Goal: Information Seeking & Learning: Find specific page/section

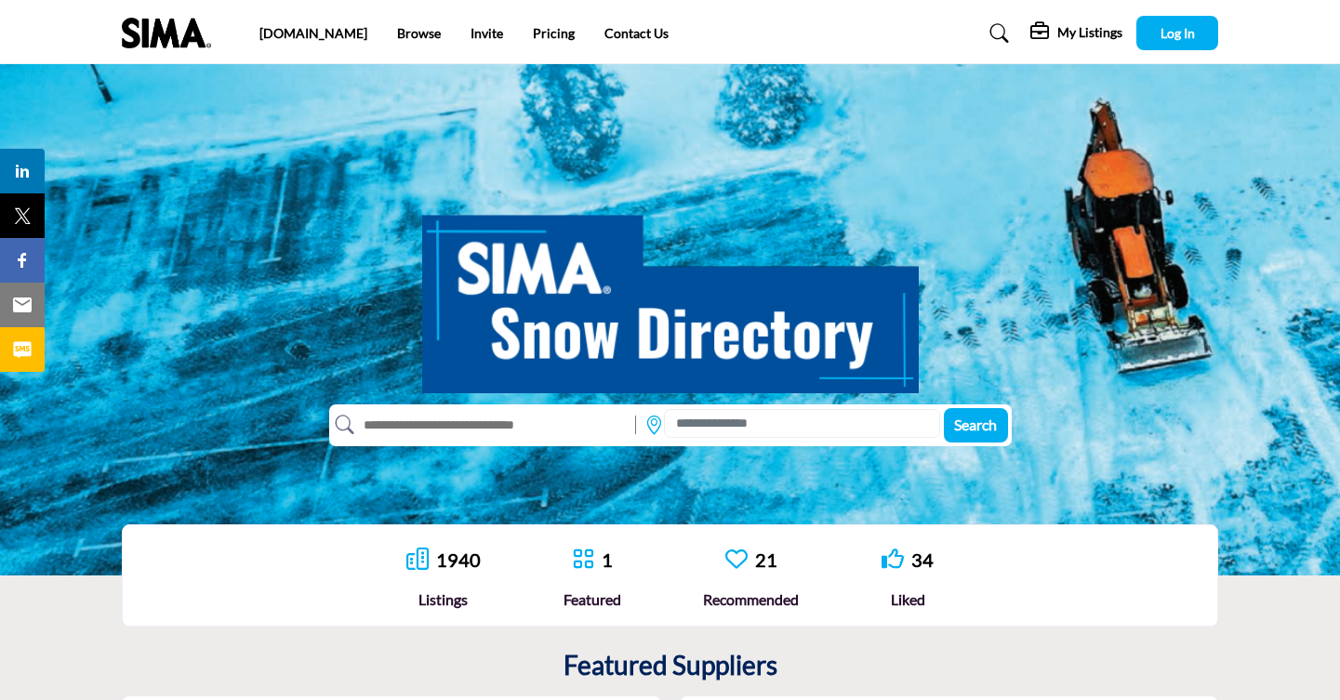
click at [443, 429] on input "text" at bounding box center [490, 425] width 272 height 30
type input "********"
click at [944, 408] on button "Search" at bounding box center [976, 425] width 64 height 34
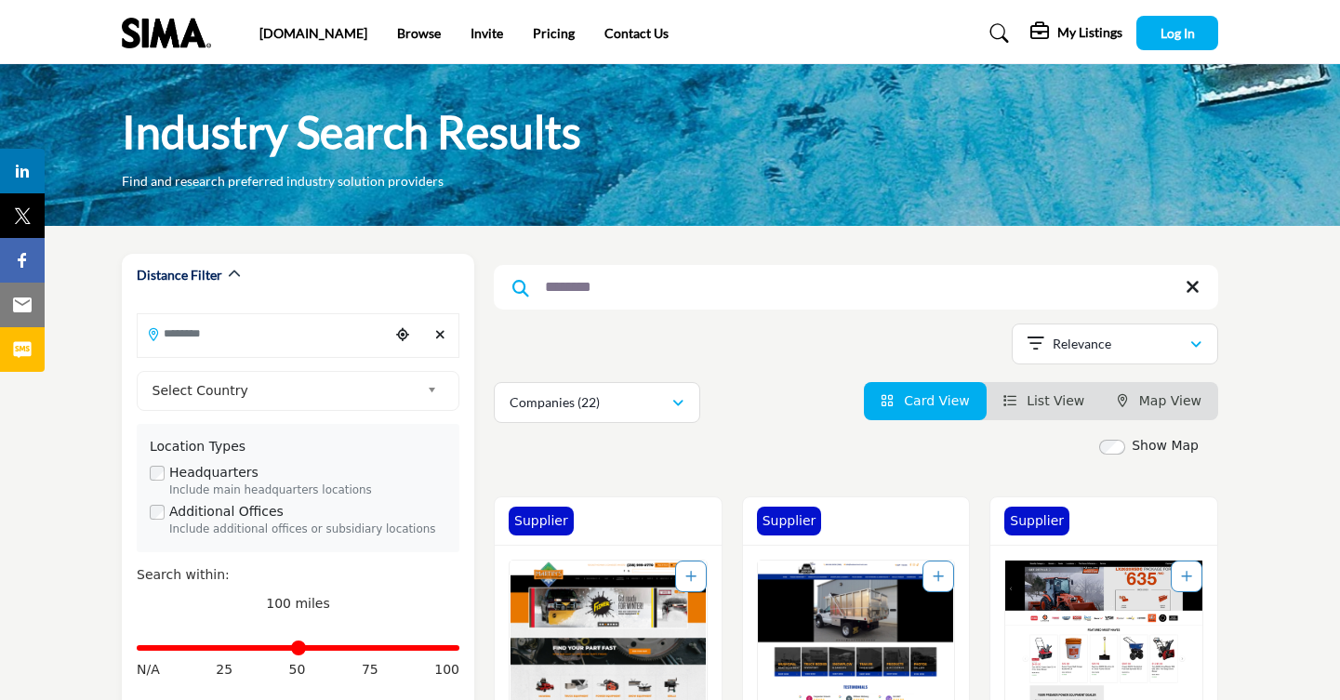
click at [1175, 407] on span "Map View" at bounding box center [1170, 400] width 62 height 15
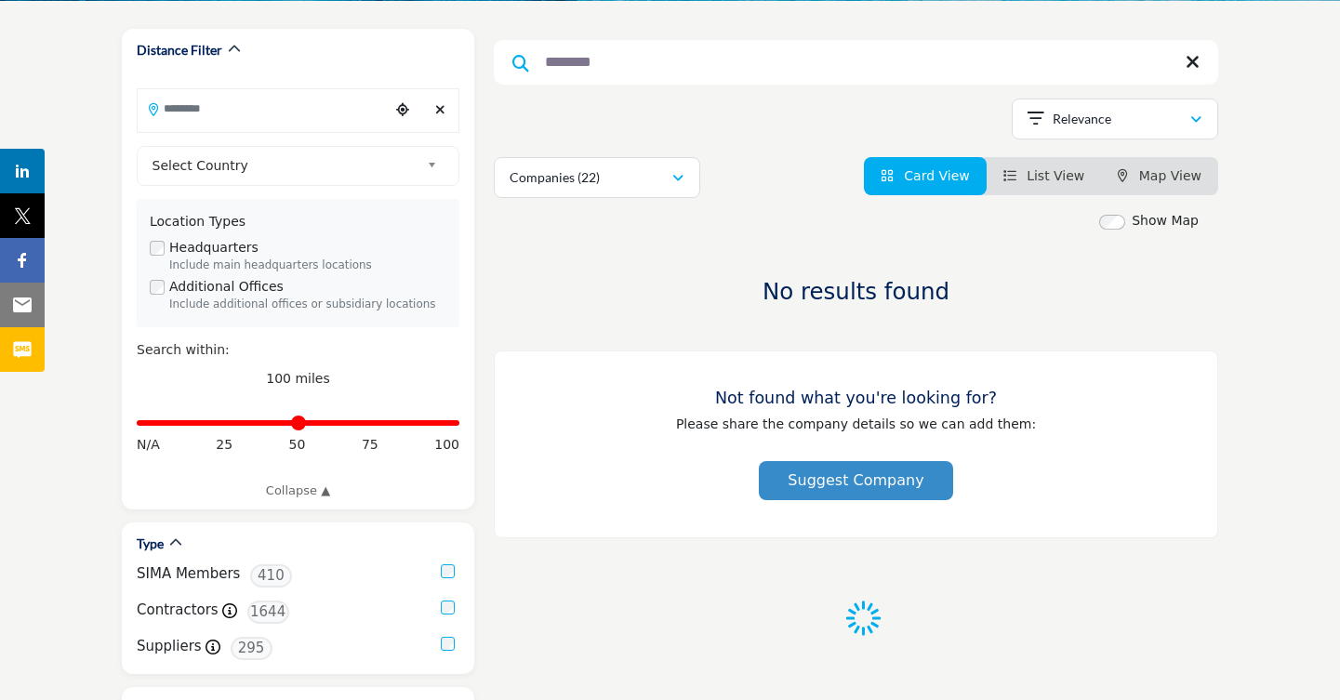
scroll to position [279, 0]
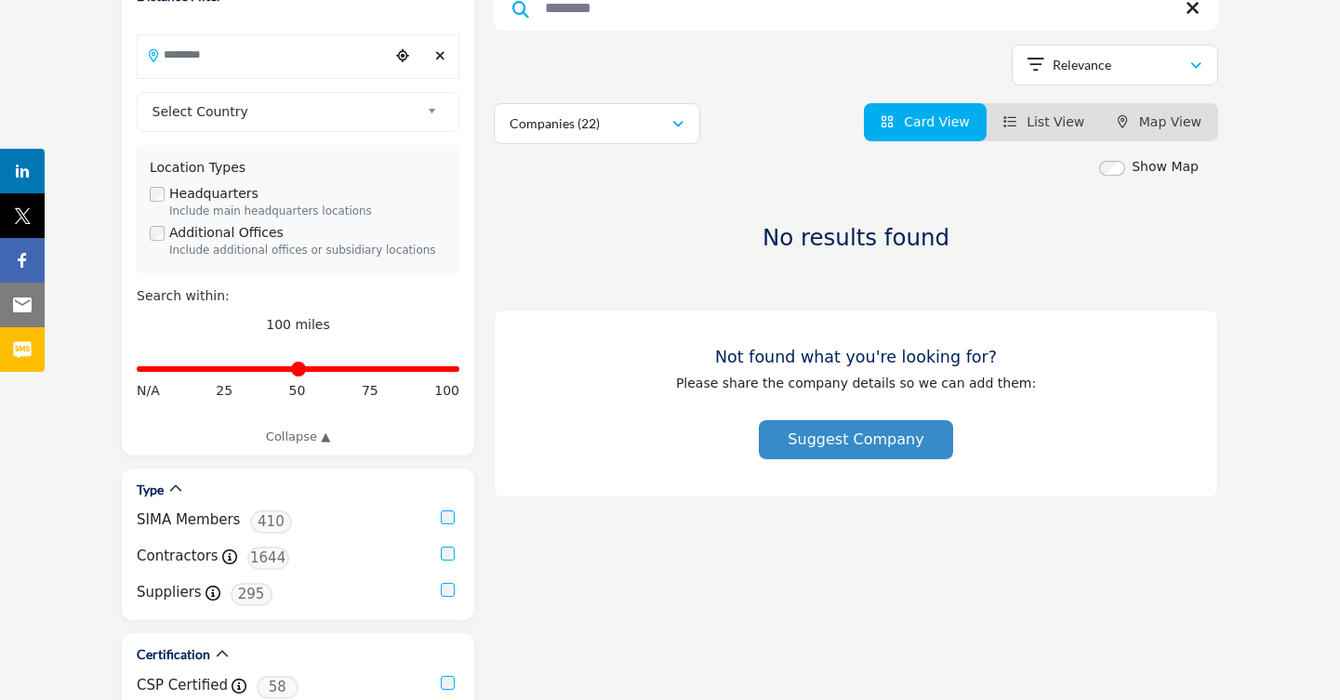
click at [1173, 120] on span "Map View" at bounding box center [1170, 121] width 62 height 15
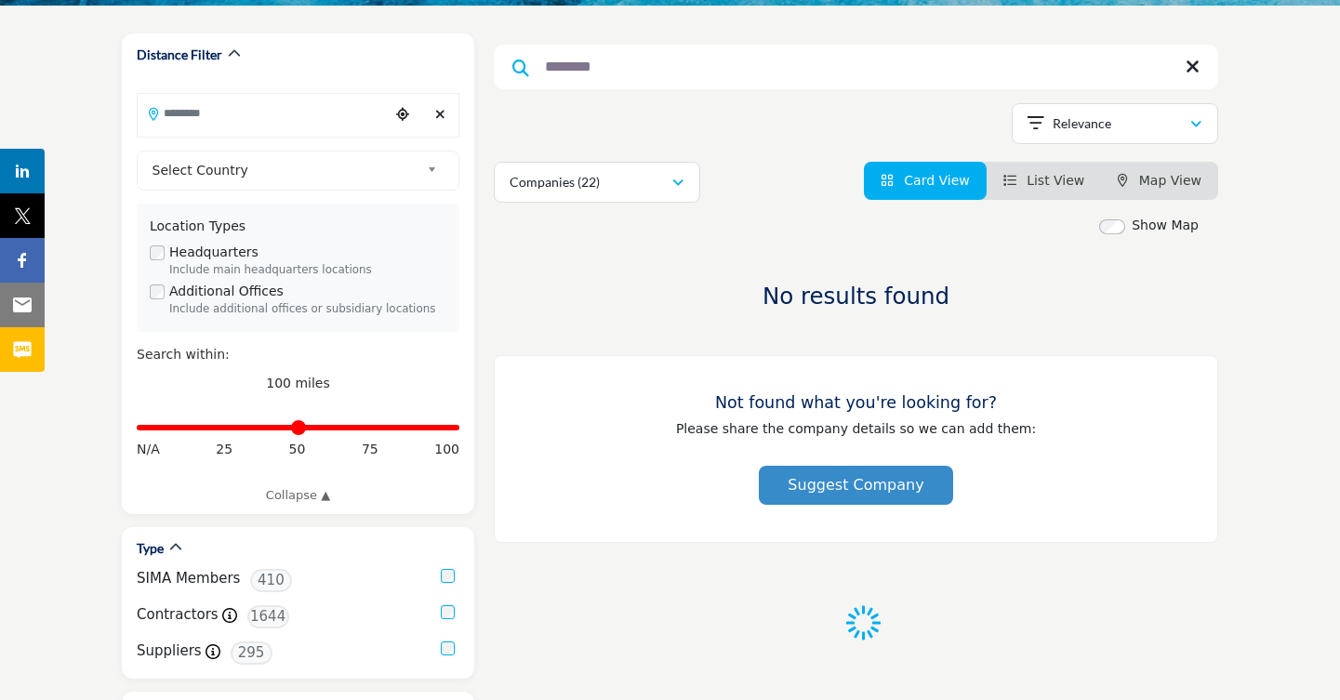
scroll to position [93, 0]
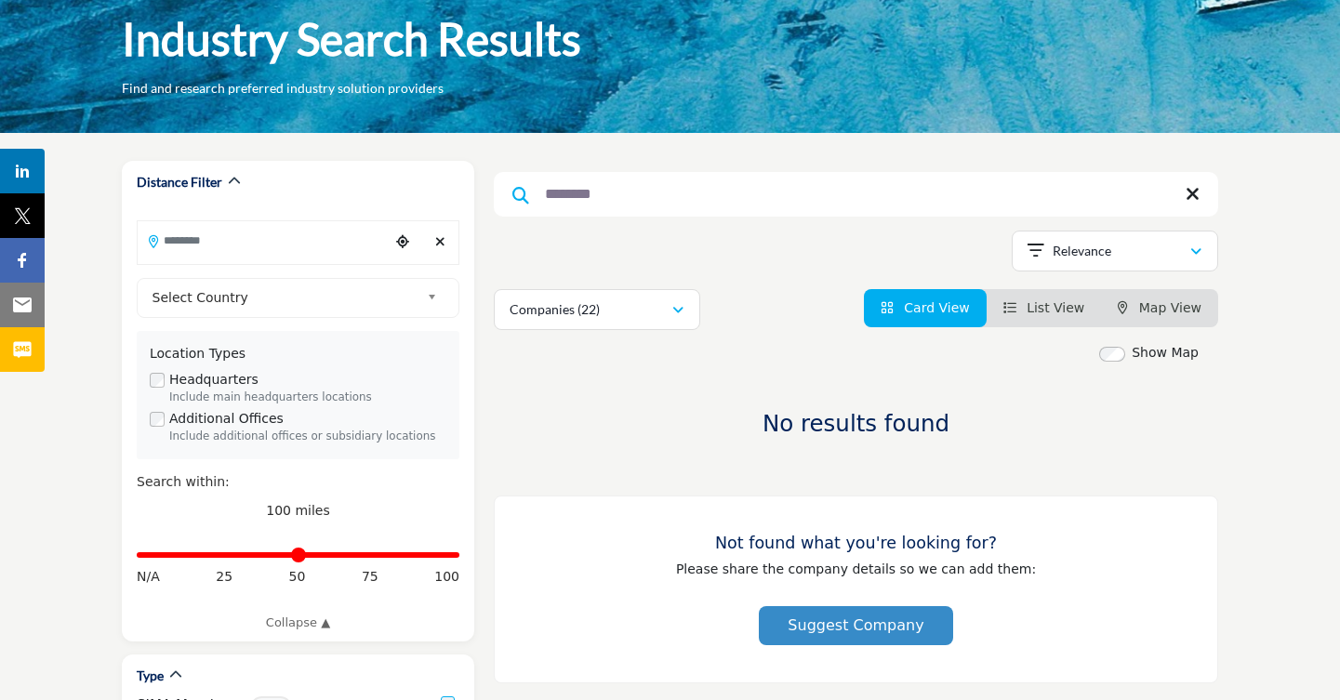
click at [667, 184] on input "********" at bounding box center [856, 194] width 724 height 45
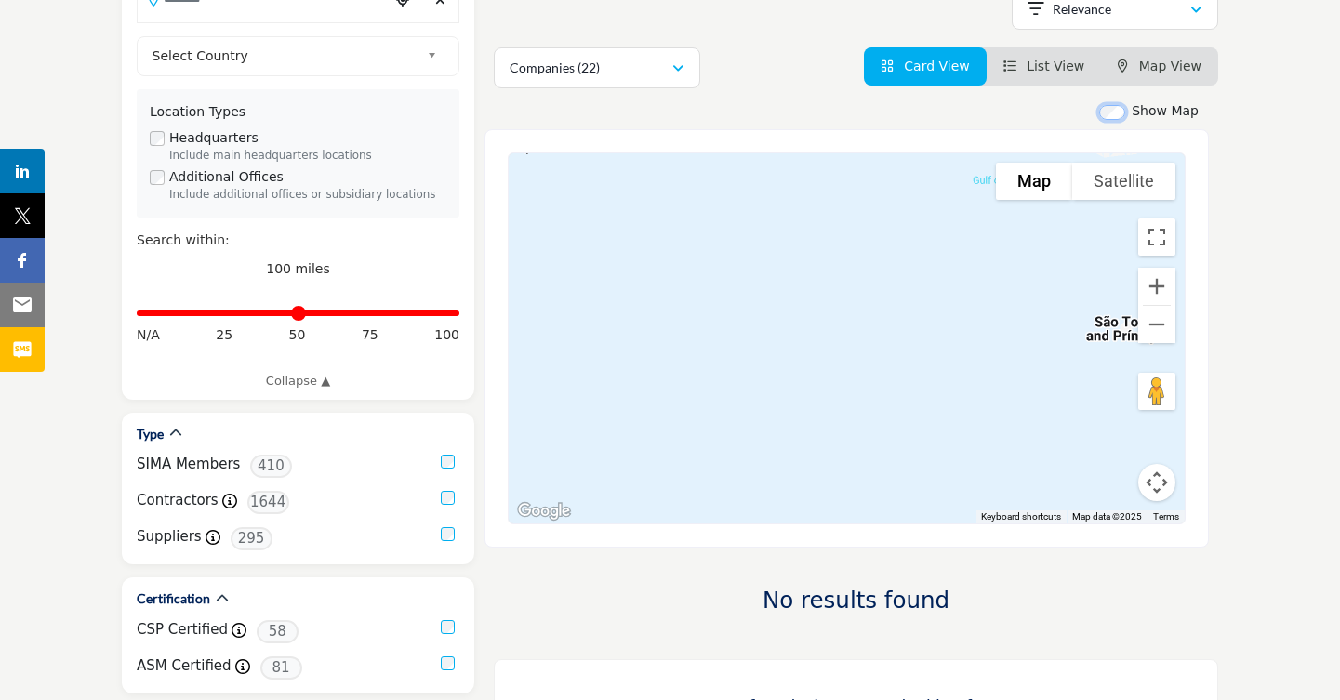
scroll to position [372, 0]
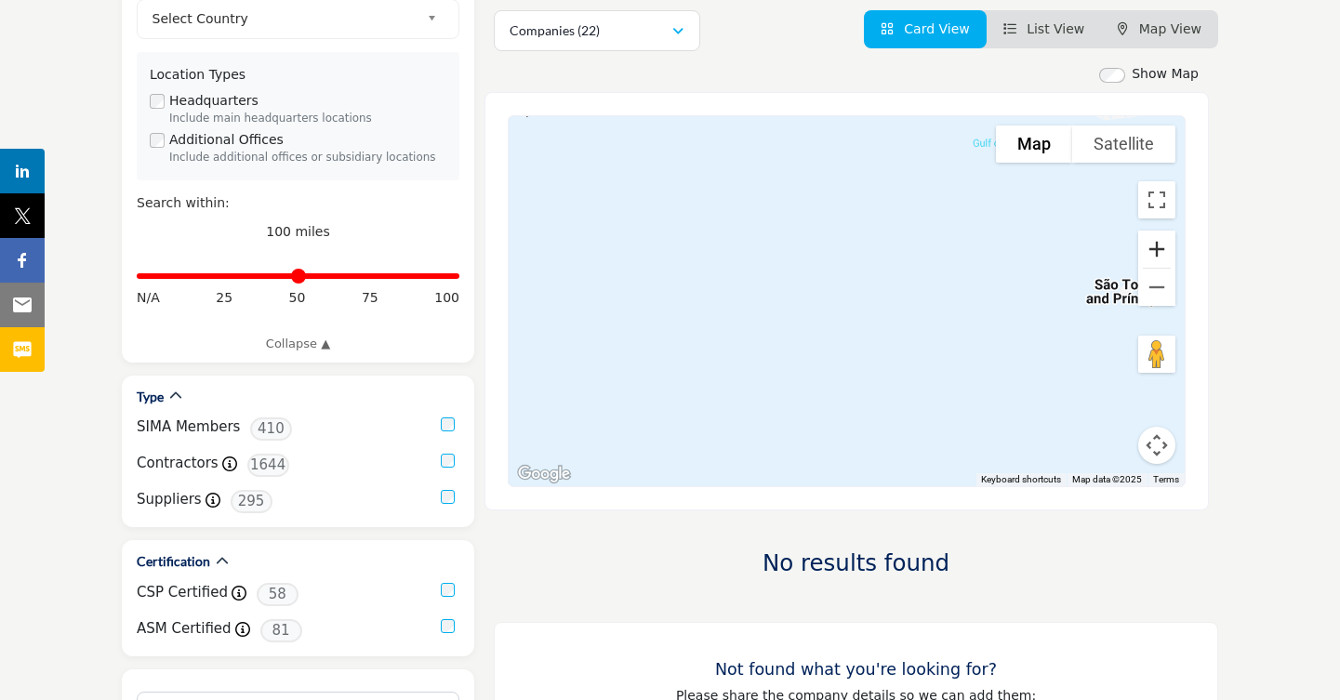
click at [1157, 251] on button "Zoom in" at bounding box center [1156, 249] width 37 height 37
click at [1158, 284] on button "Zoom out" at bounding box center [1156, 287] width 37 height 37
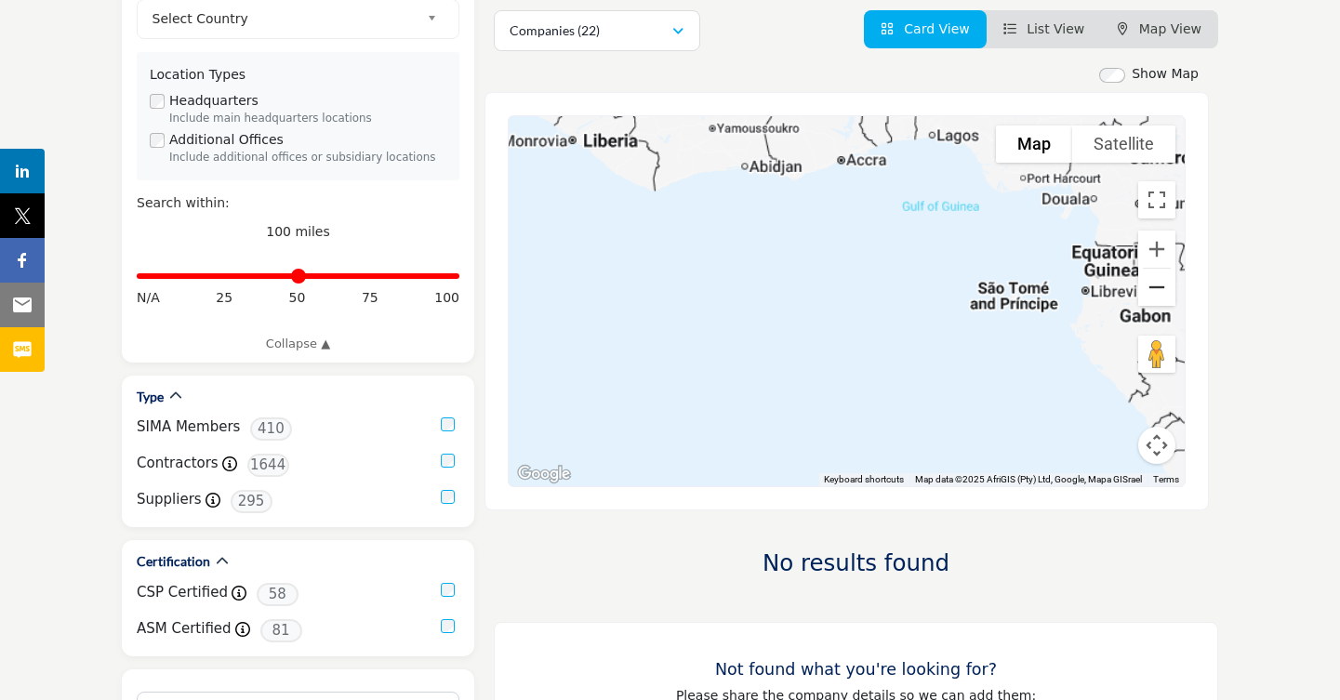
click at [1158, 284] on button "Zoom out" at bounding box center [1156, 287] width 37 height 37
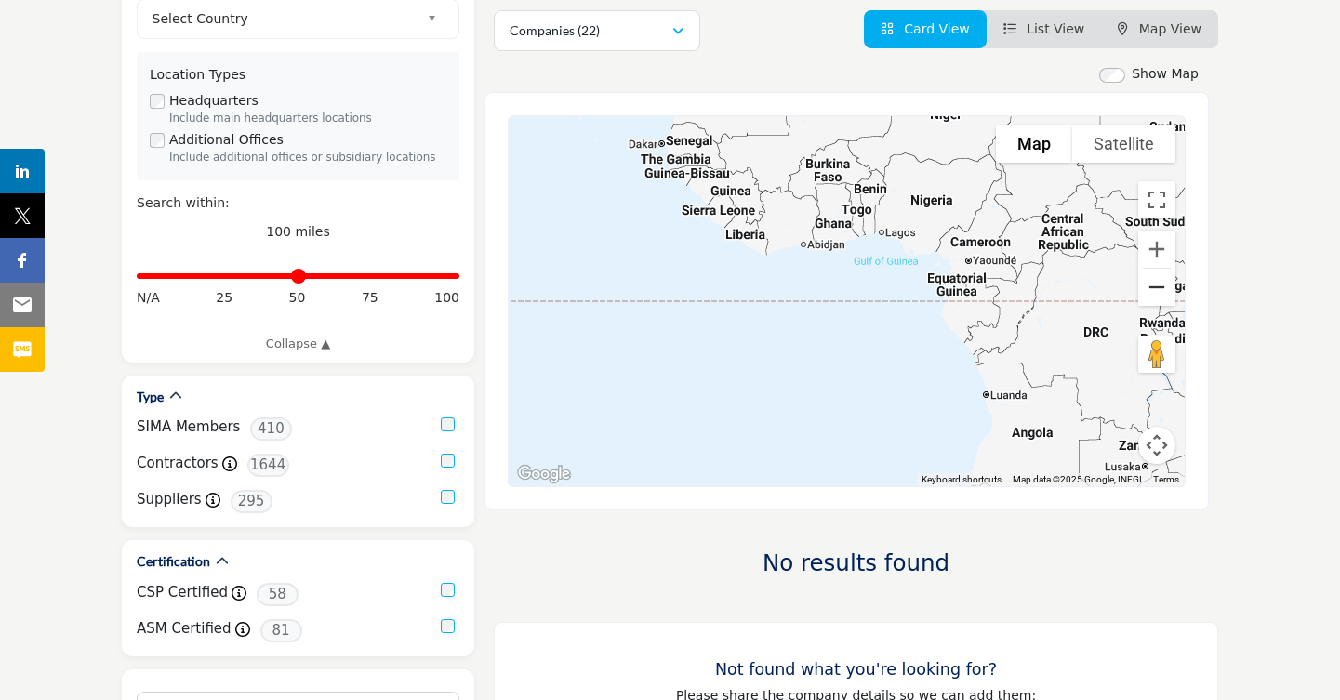
click at [1158, 284] on button "Zoom out" at bounding box center [1156, 287] width 37 height 37
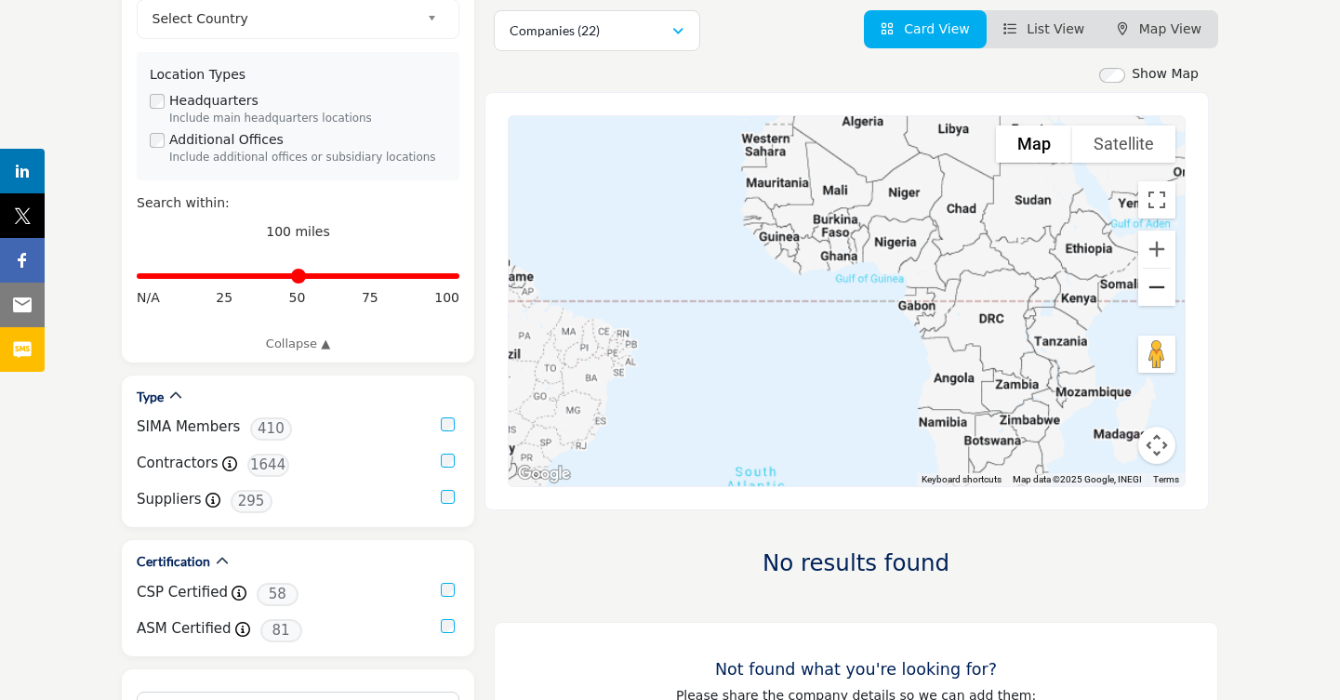
click at [1158, 284] on button "Zoom out" at bounding box center [1156, 287] width 37 height 37
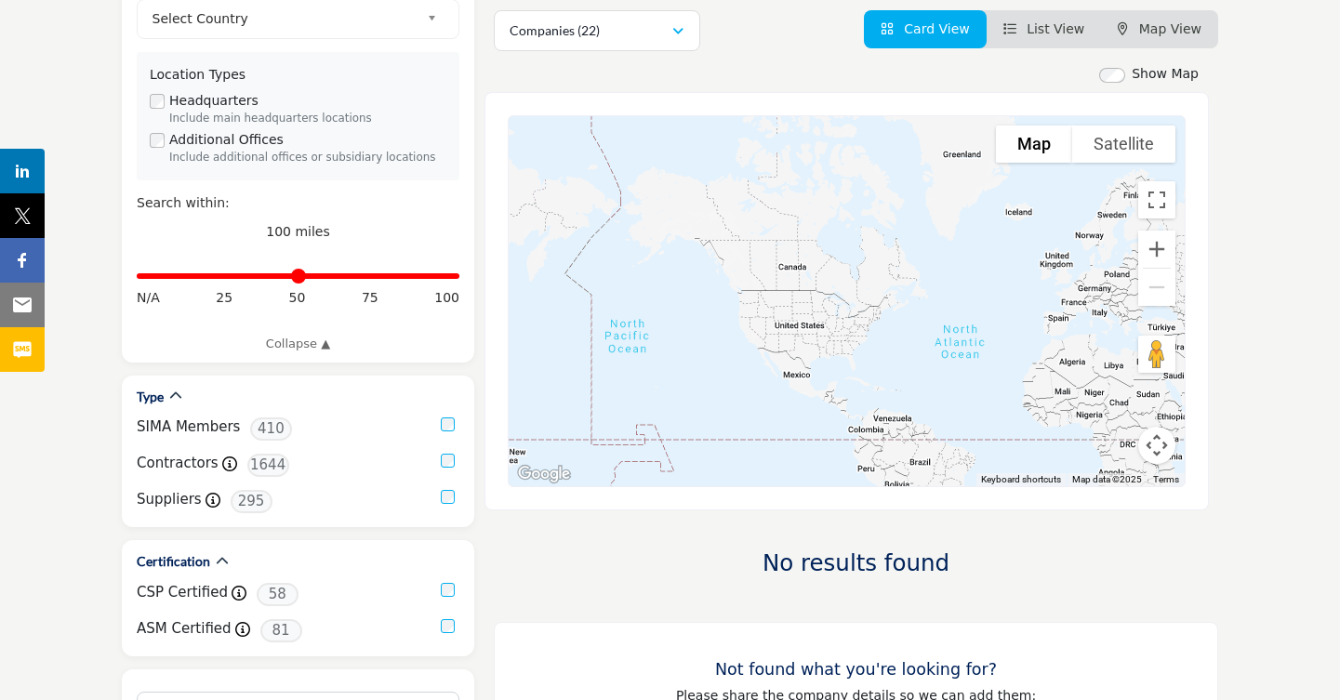
drag, startPoint x: 625, startPoint y: 207, endPoint x: 846, endPoint y: 348, distance: 262.1
click at [846, 348] on div at bounding box center [847, 301] width 676 height 370
click at [1163, 252] on button "Zoom in" at bounding box center [1156, 249] width 37 height 37
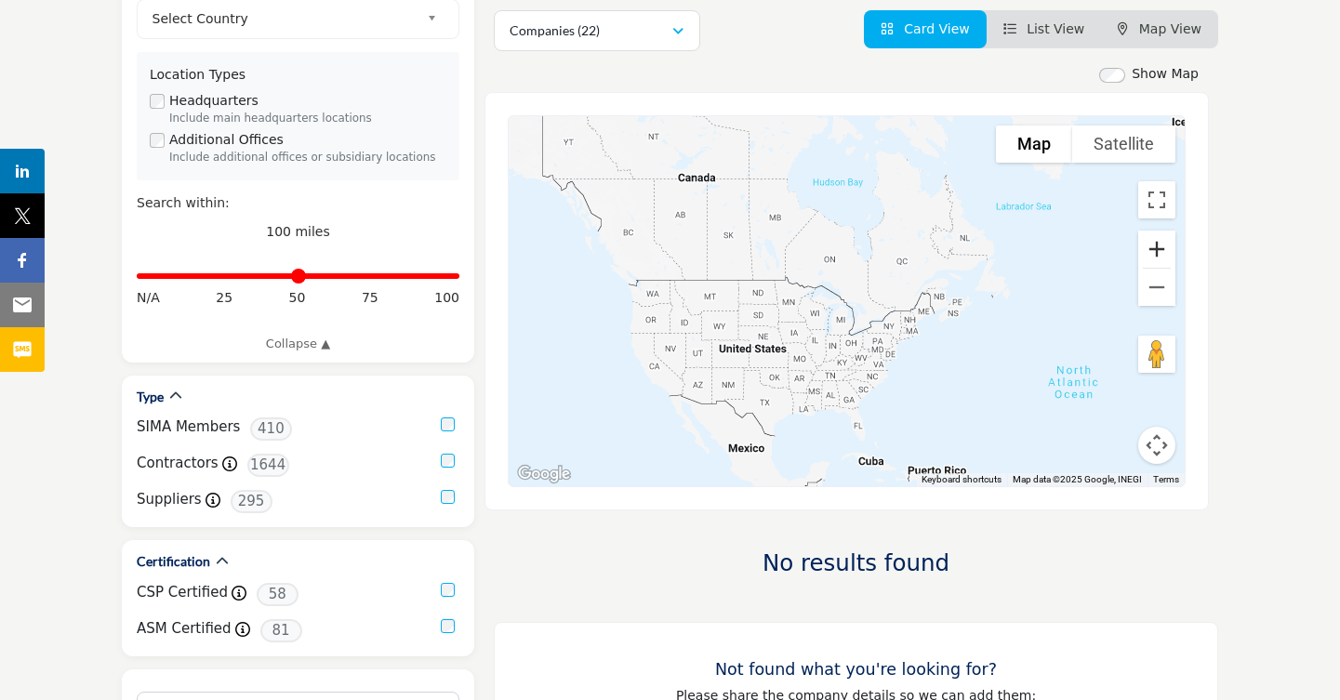
click at [1163, 251] on button "Zoom in" at bounding box center [1156, 249] width 37 height 37
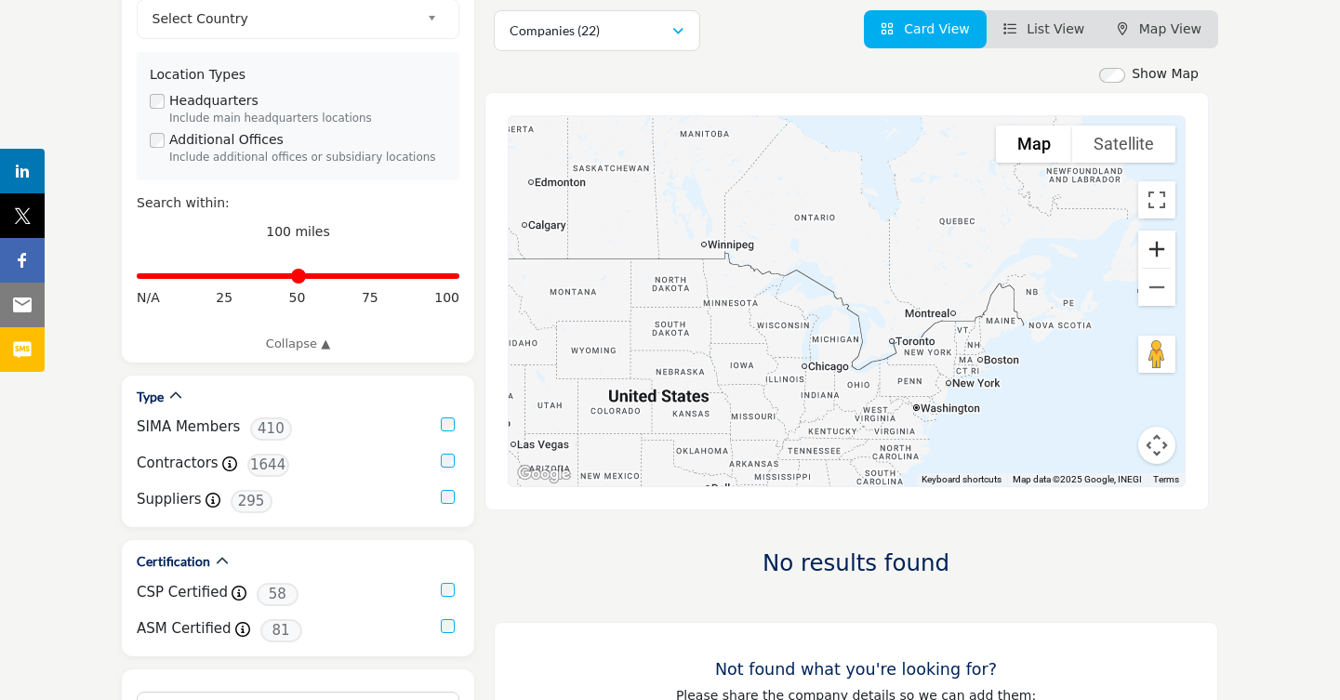
click at [1162, 251] on button "Zoom in" at bounding box center [1156, 249] width 37 height 37
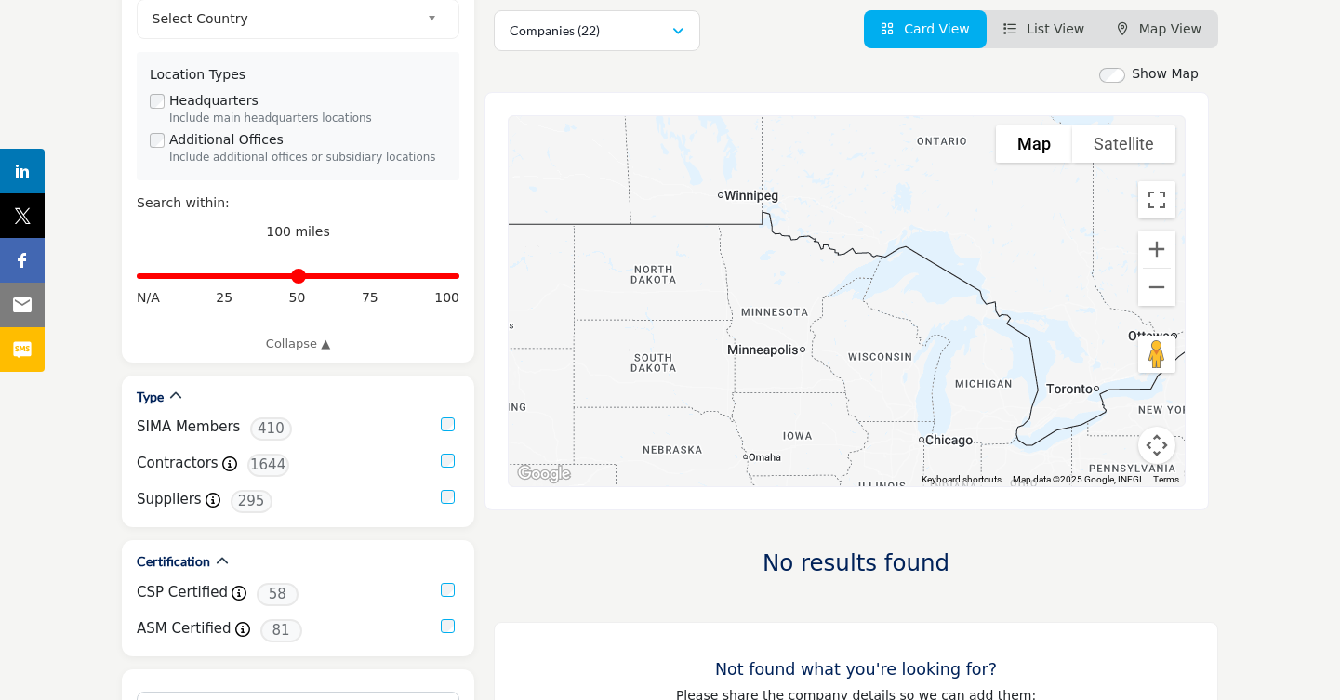
drag, startPoint x: 674, startPoint y: 382, endPoint x: 835, endPoint y: 390, distance: 161.0
click at [835, 390] on div at bounding box center [847, 301] width 676 height 370
click at [1156, 251] on button "Zoom in" at bounding box center [1156, 249] width 37 height 37
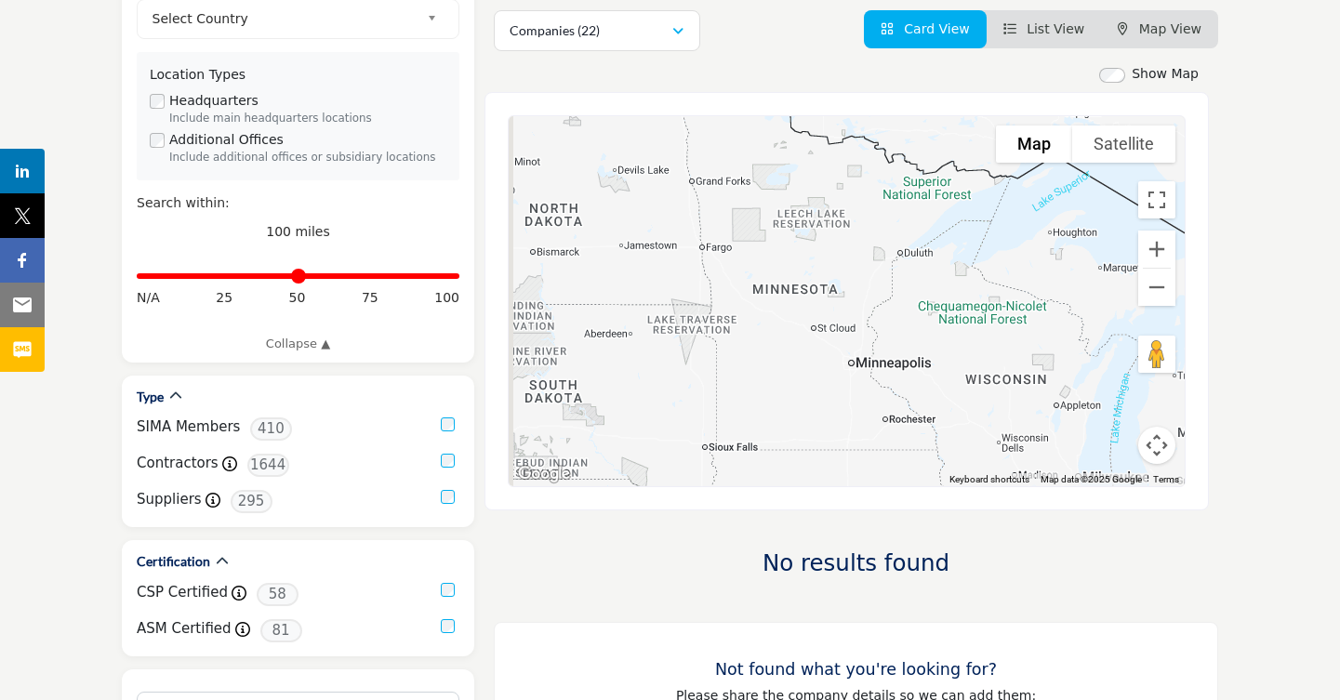
drag, startPoint x: 718, startPoint y: 385, endPoint x: 816, endPoint y: 351, distance: 104.4
click at [816, 351] on div at bounding box center [847, 301] width 676 height 370
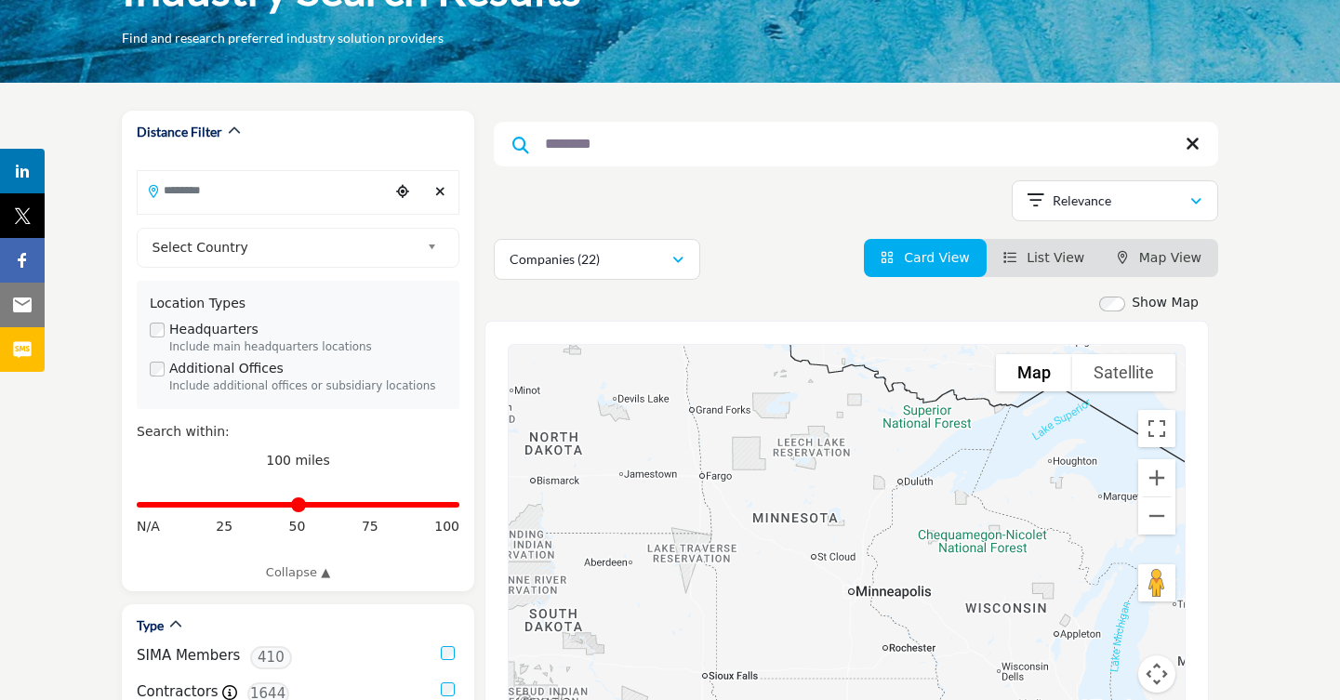
scroll to position [93, 0]
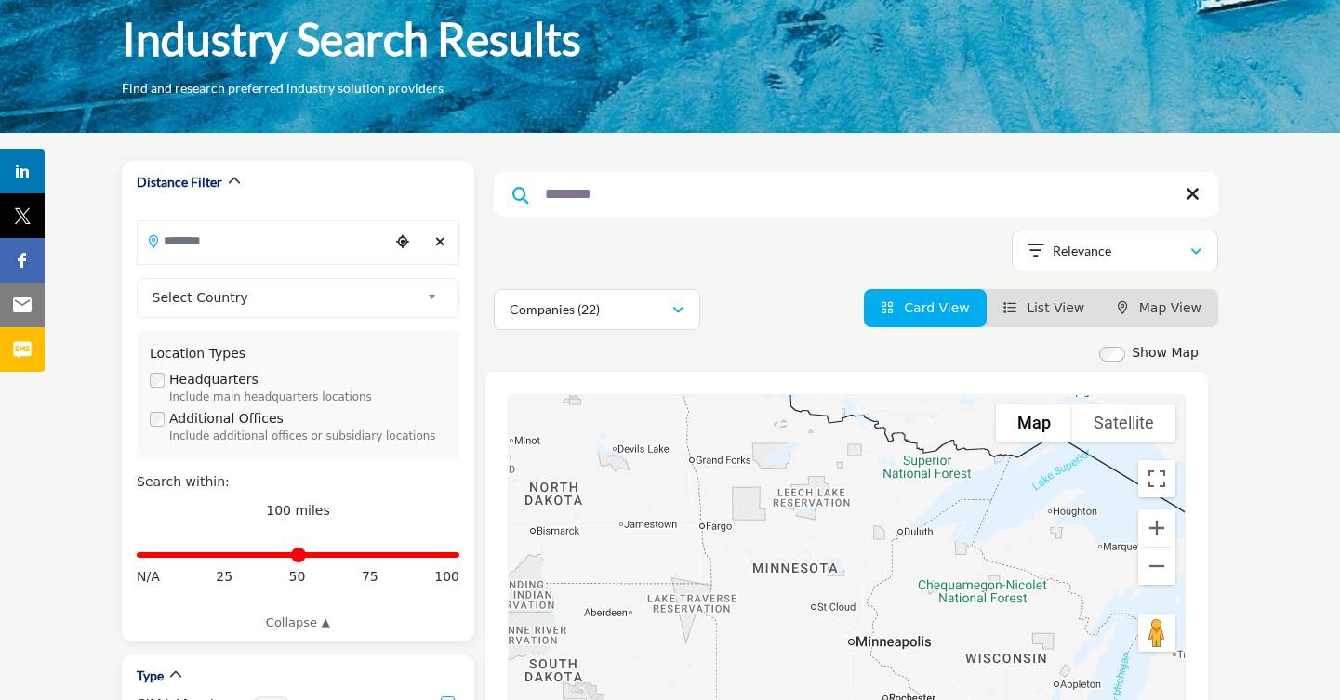
click at [641, 195] on input "********" at bounding box center [856, 194] width 724 height 45
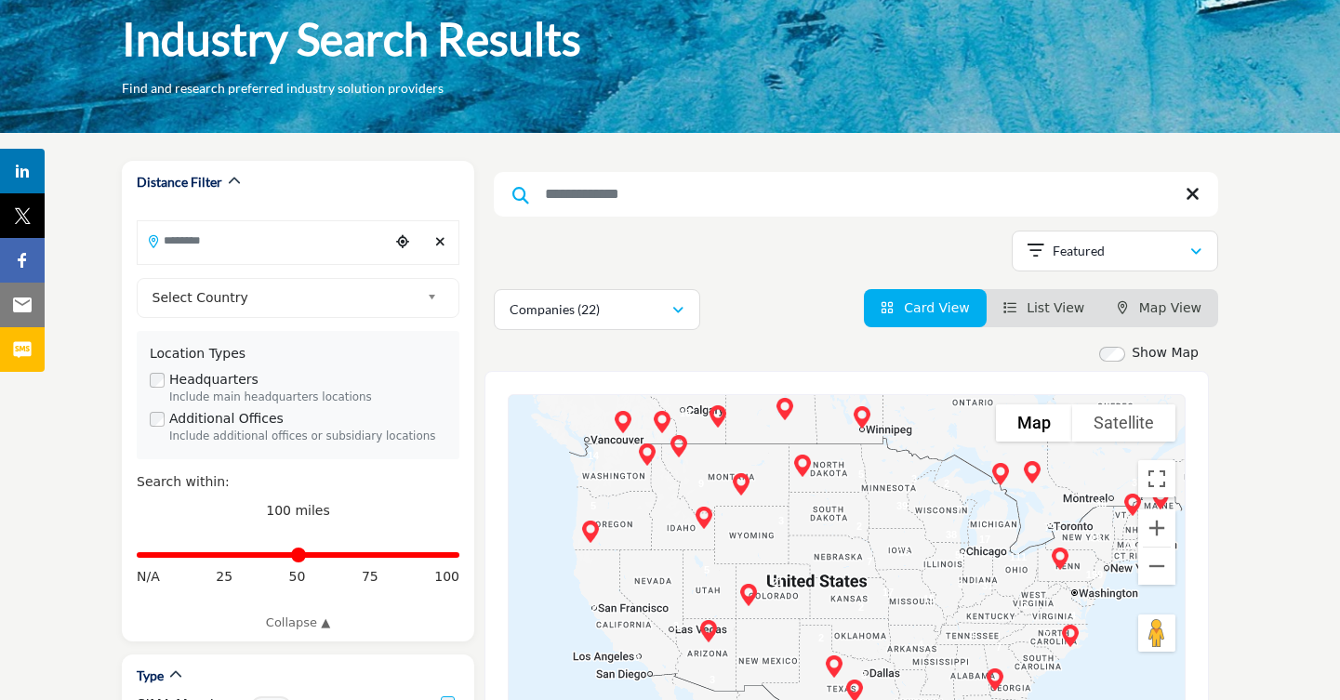
scroll to position [279, 0]
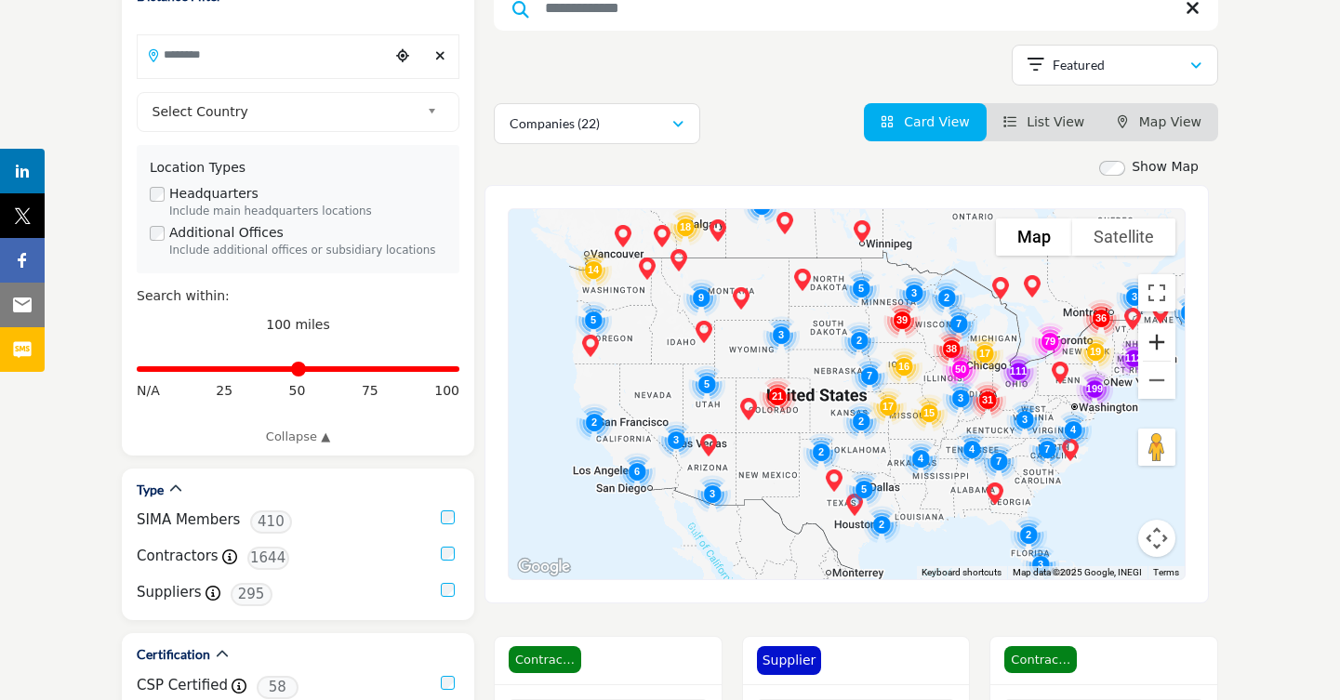
click at [1151, 340] on button "Zoom in" at bounding box center [1156, 342] width 37 height 37
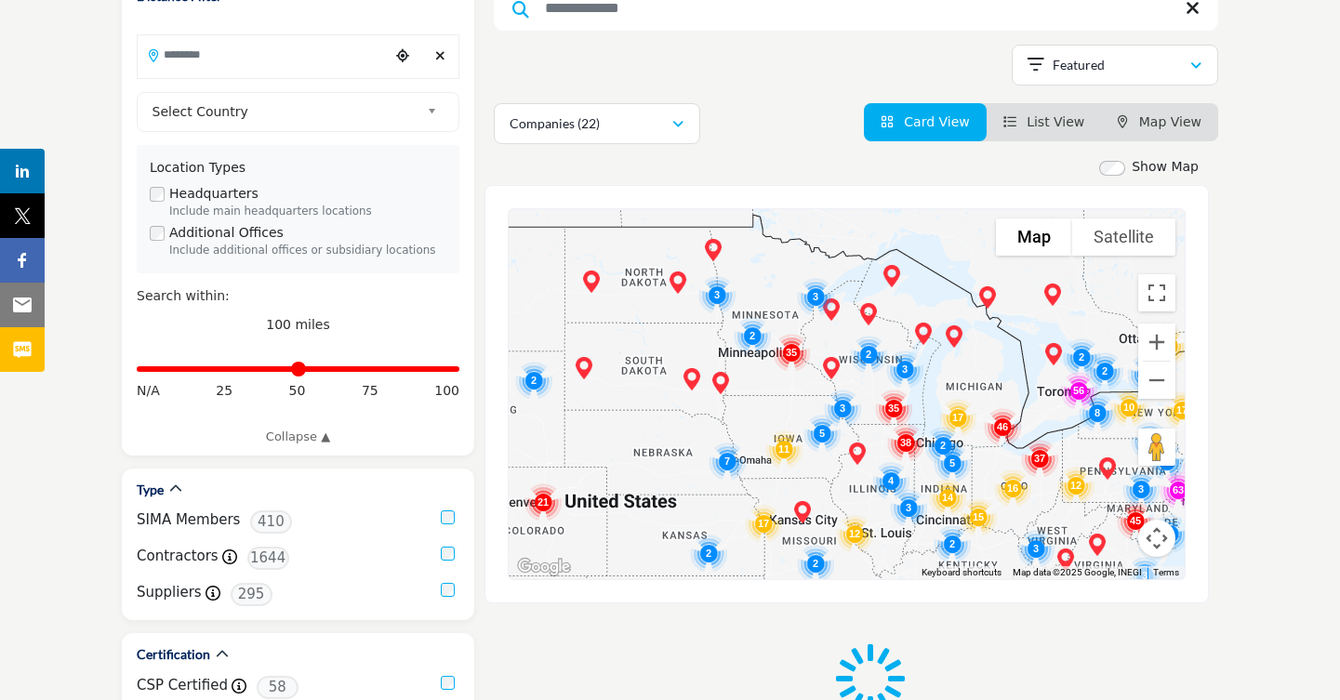
drag, startPoint x: 897, startPoint y: 347, endPoint x: 712, endPoint y: 465, distance: 219.5
click at [712, 465] on div at bounding box center [847, 394] width 676 height 370
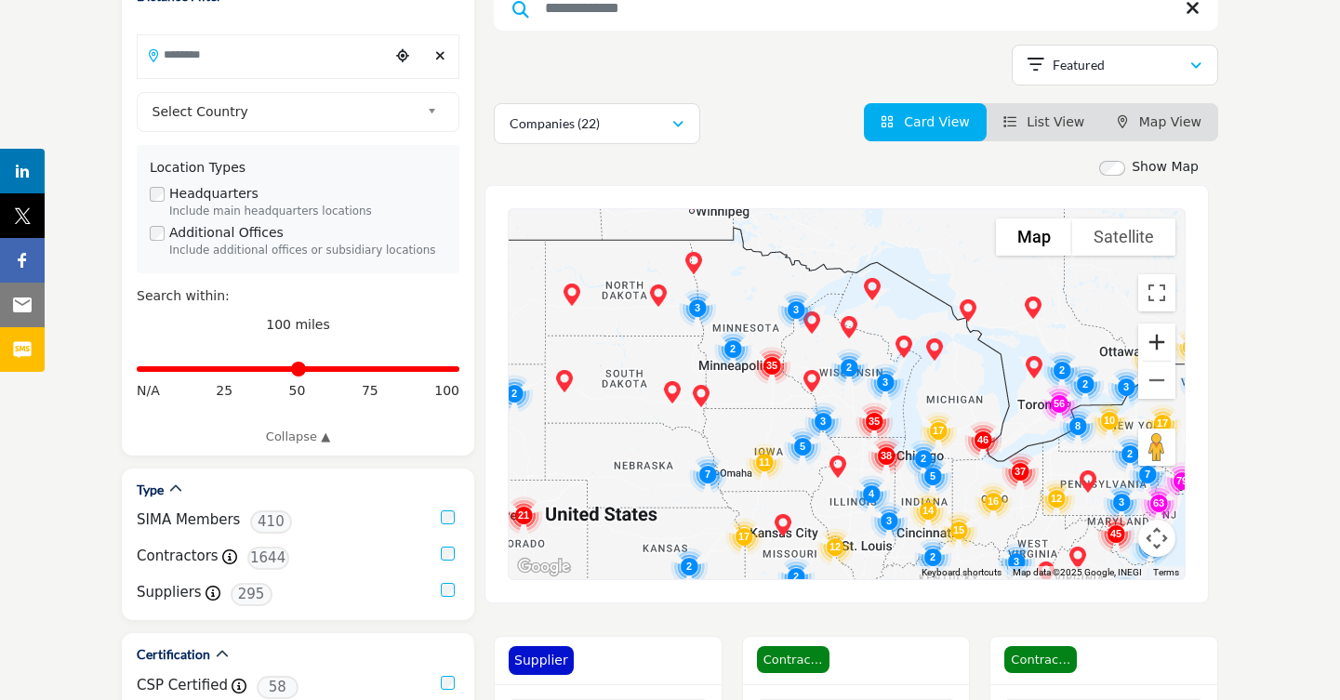
click at [1157, 338] on button "Zoom in" at bounding box center [1156, 342] width 37 height 37
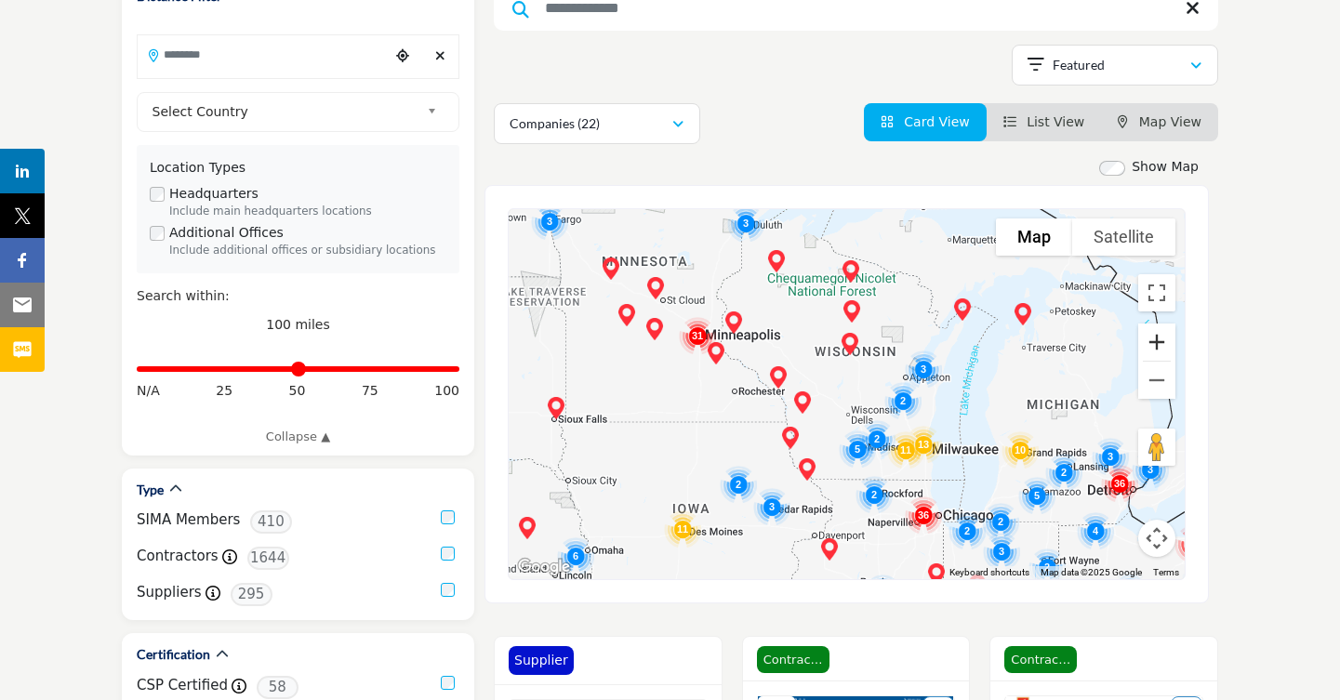
click at [1157, 338] on button "Zoom in" at bounding box center [1156, 342] width 37 height 37
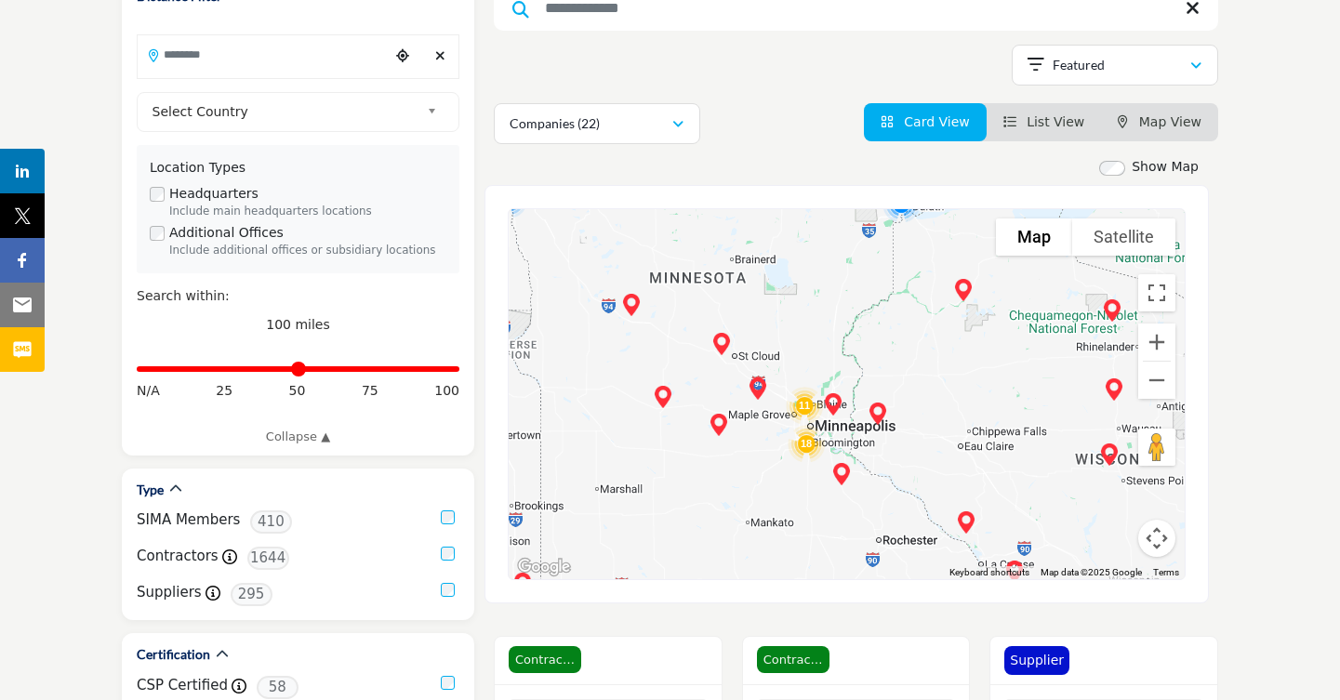
drag, startPoint x: 629, startPoint y: 340, endPoint x: 887, endPoint y: 491, distance: 299.2
click at [887, 491] on div at bounding box center [847, 394] width 676 height 370
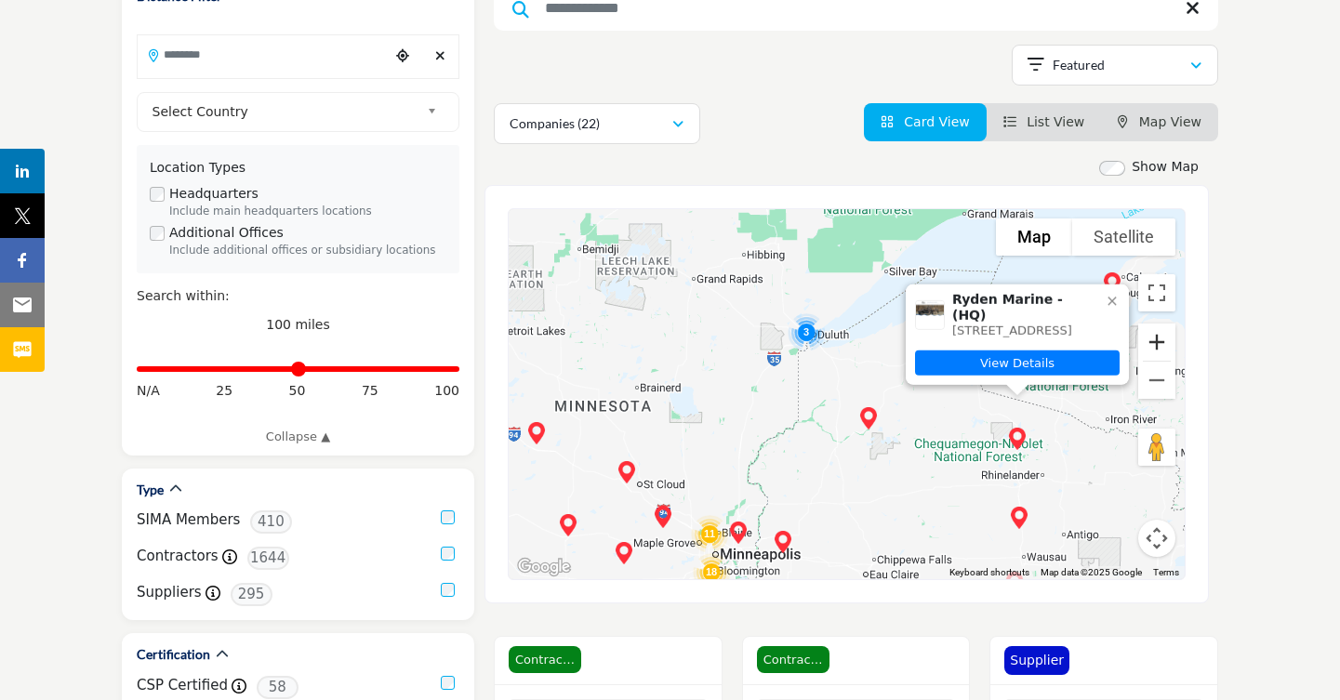
click at [1158, 344] on button "Zoom in" at bounding box center [1156, 342] width 37 height 37
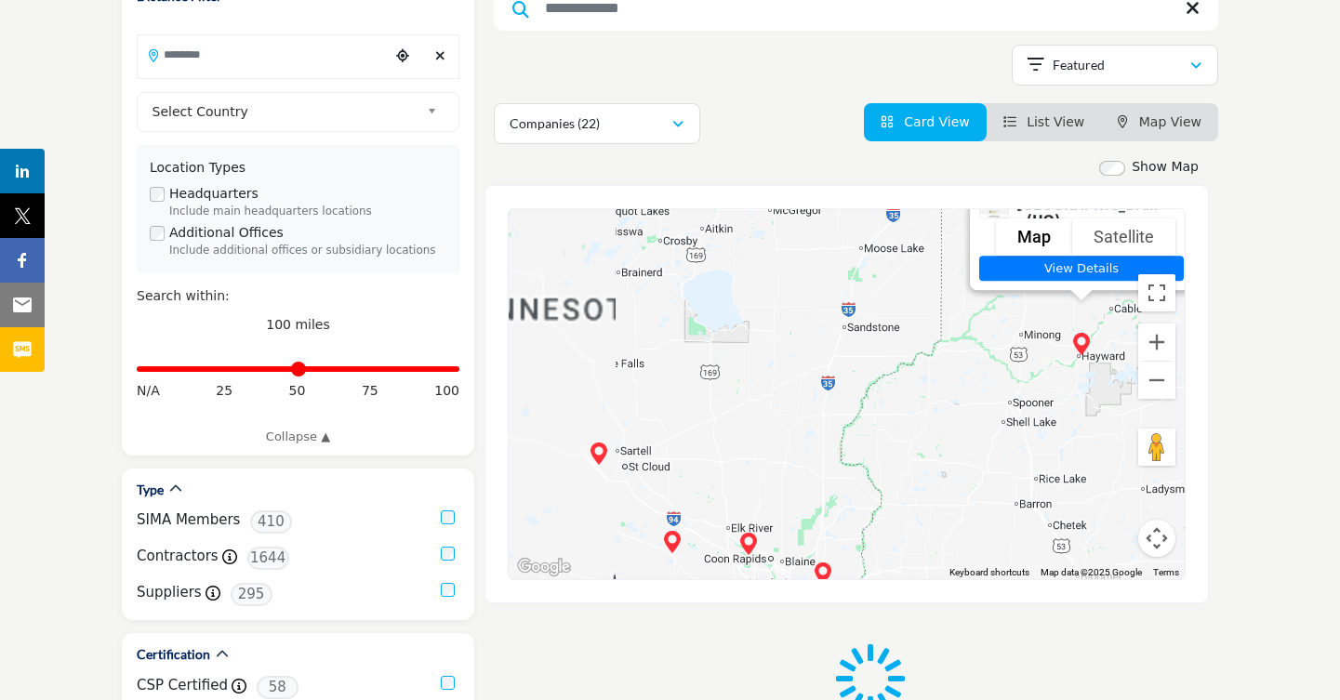
drag, startPoint x: 795, startPoint y: 522, endPoint x: 1026, endPoint y: 380, distance: 270.5
click at [1026, 380] on div "Snow Squad - Hayward, WI - (HQ) 10571 Town Industrial Park Rd, Suite 2, Hayward…" at bounding box center [847, 394] width 676 height 370
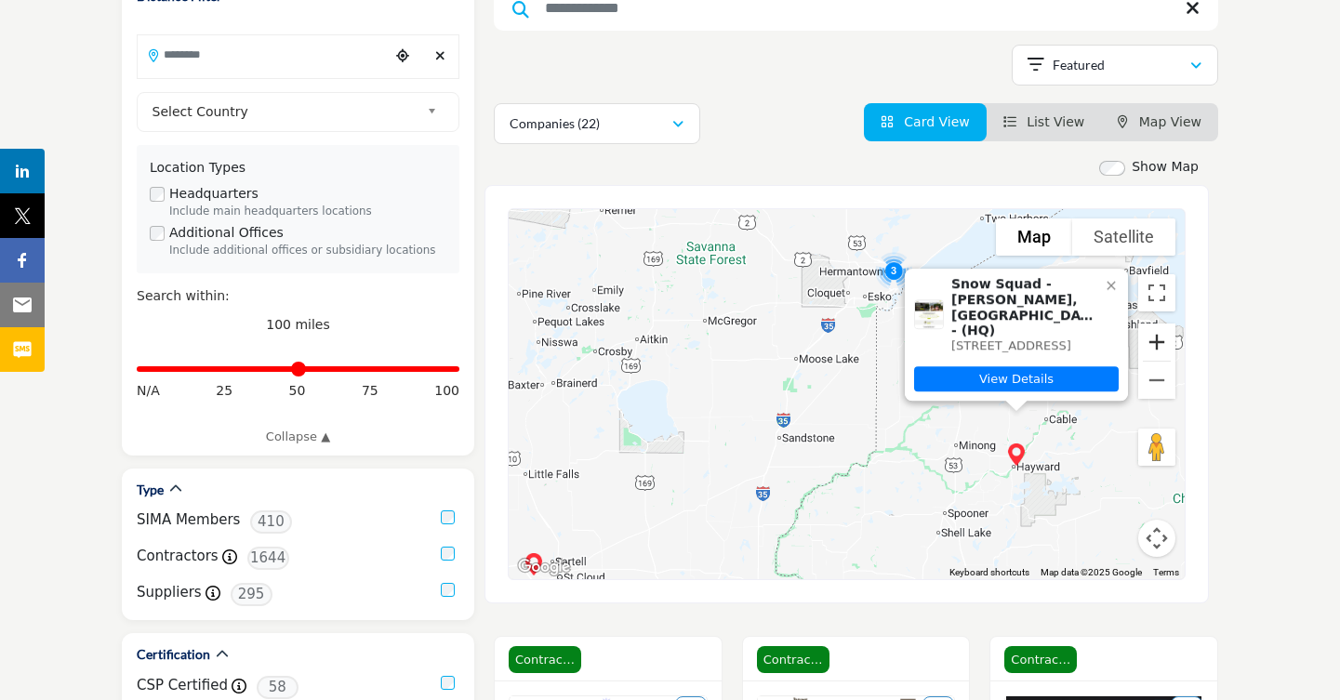
drag, startPoint x: 934, startPoint y: 382, endPoint x: 967, endPoint y: 324, distance: 67.5
click at [967, 324] on div "Snow Squad - Hayward, WI - (HQ) 10571 Town Industrial Park Rd, Suite 2, Hayward…" at bounding box center [847, 394] width 676 height 370
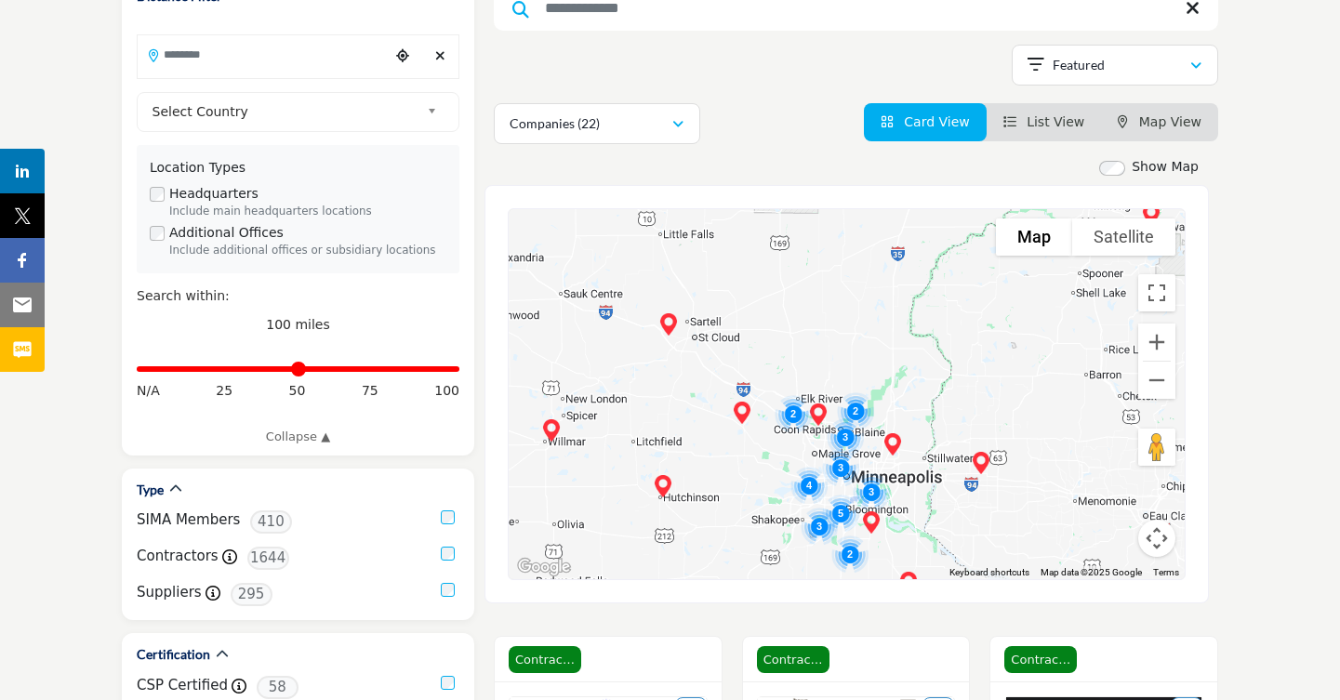
drag, startPoint x: 761, startPoint y: 533, endPoint x: 894, endPoint y: 278, distance: 287.4
click at [894, 278] on div at bounding box center [847, 394] width 676 height 370
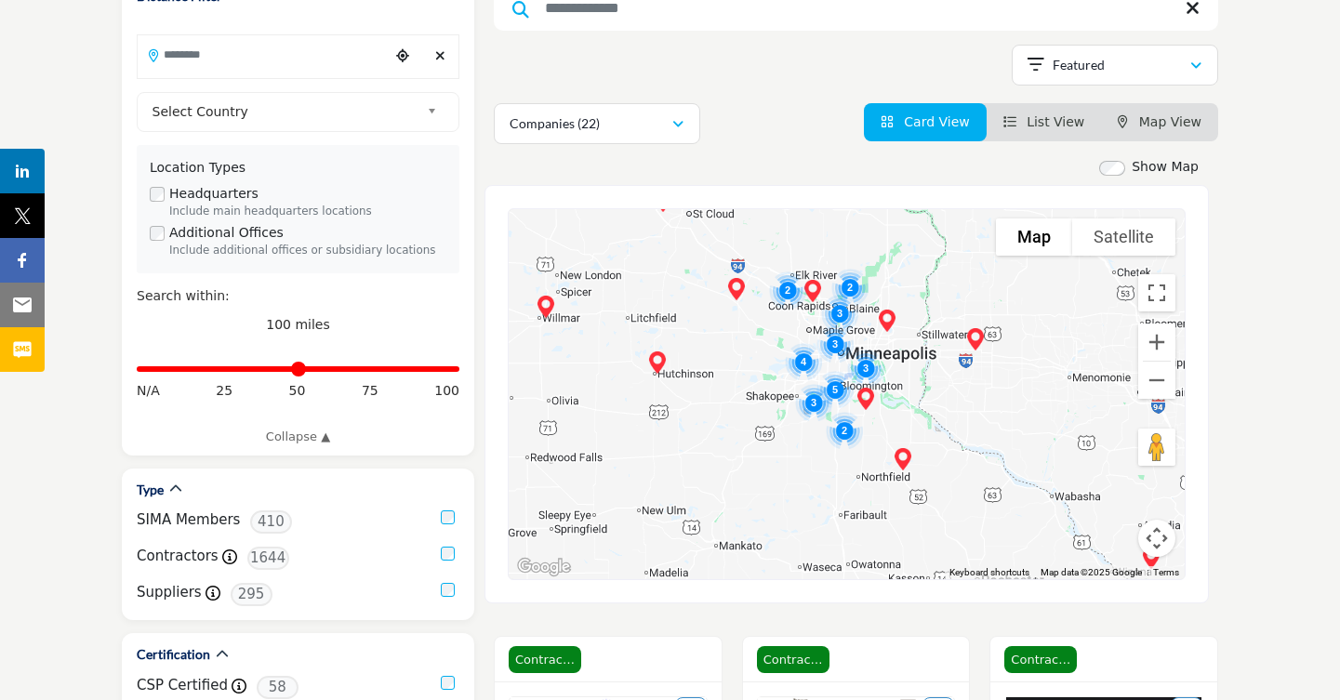
drag, startPoint x: 709, startPoint y: 510, endPoint x: 707, endPoint y: 391, distance: 119.0
click at [707, 391] on div at bounding box center [847, 394] width 676 height 370
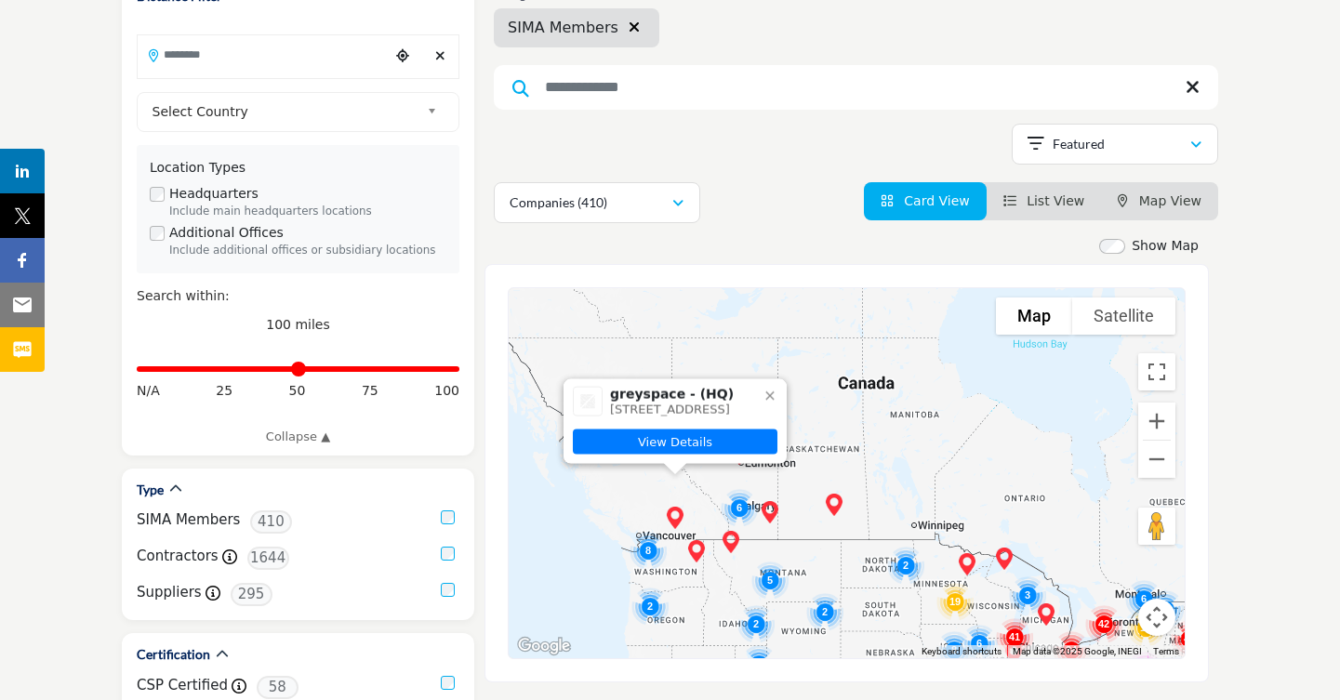
click at [650, 79] on input "Search Keyword" at bounding box center [856, 87] width 724 height 45
click at [305, 113] on span "Select Country" at bounding box center [286, 111] width 268 height 22
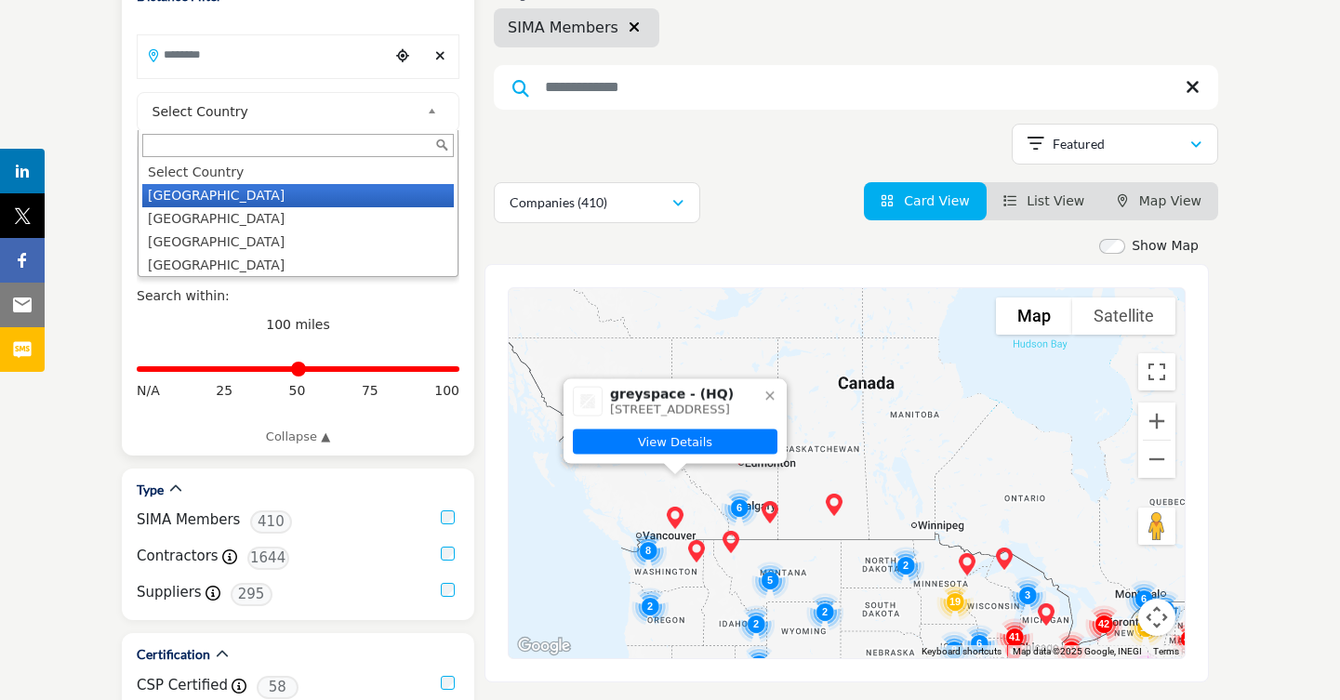
click at [278, 196] on li "United States" at bounding box center [297, 195] width 311 height 23
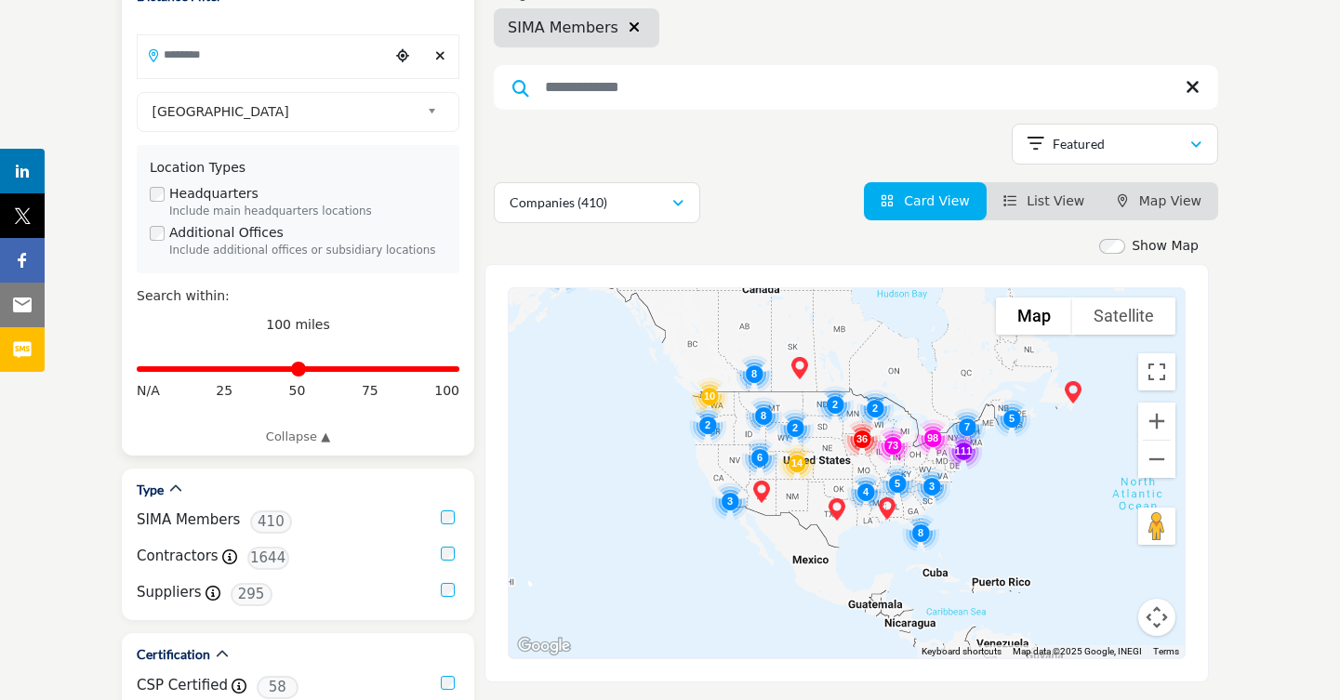
click at [236, 57] on input "Search Location" at bounding box center [263, 54] width 251 height 36
type input "*"
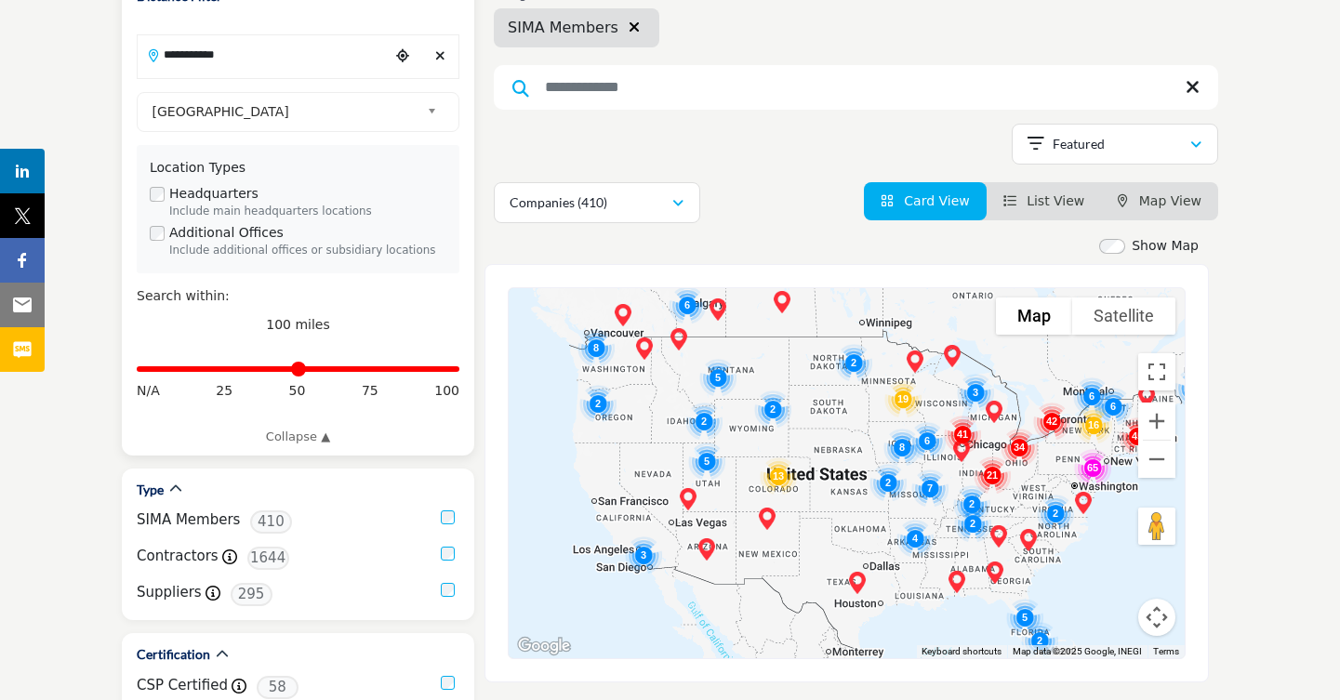
type input "**********"
drag, startPoint x: 448, startPoint y: 371, endPoint x: 229, endPoint y: 377, distance: 219.5
type input "**"
click at [229, 371] on input "Distance in miles" at bounding box center [298, 369] width 323 height 4
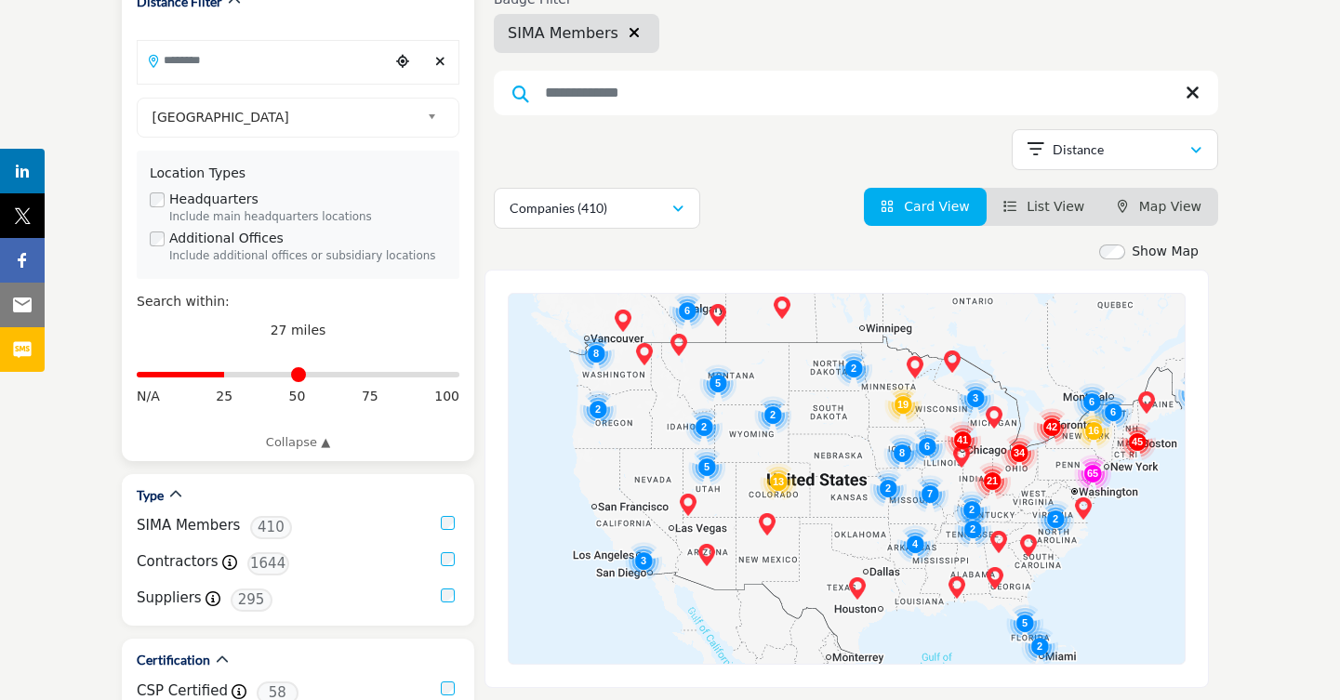
scroll to position [93, 0]
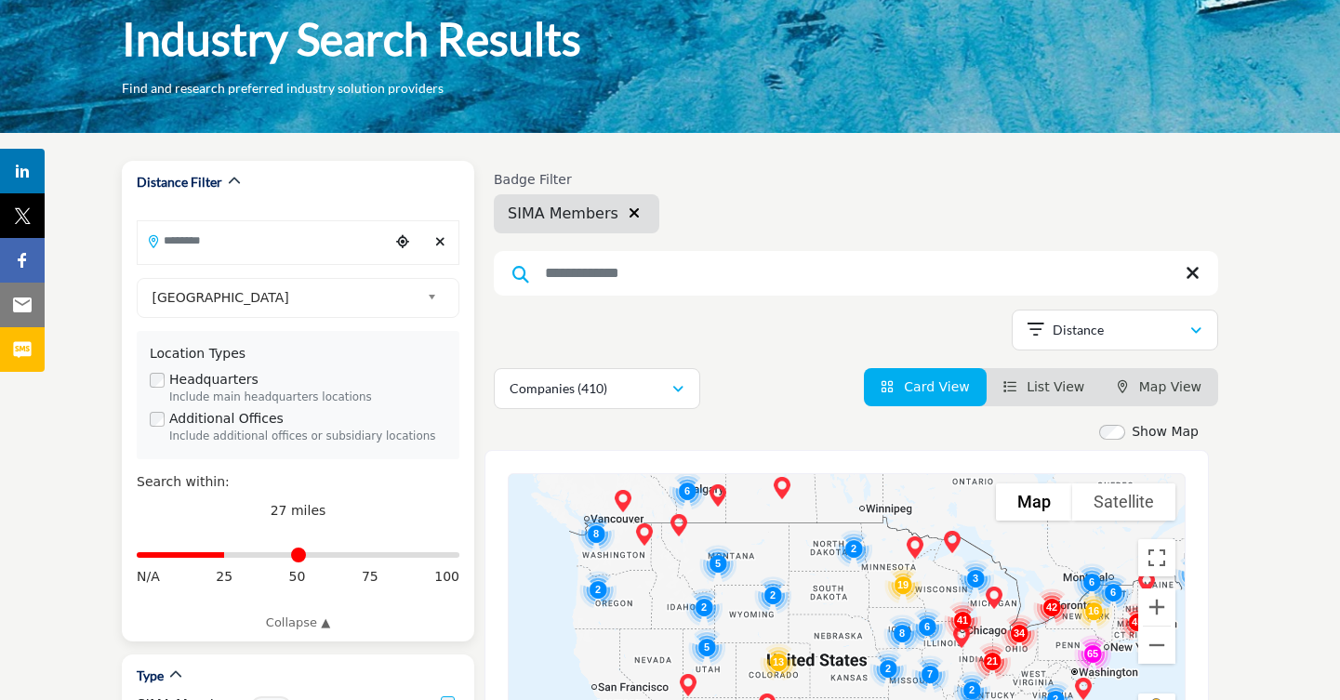
click at [301, 247] on input "Search Location" at bounding box center [263, 240] width 251 height 36
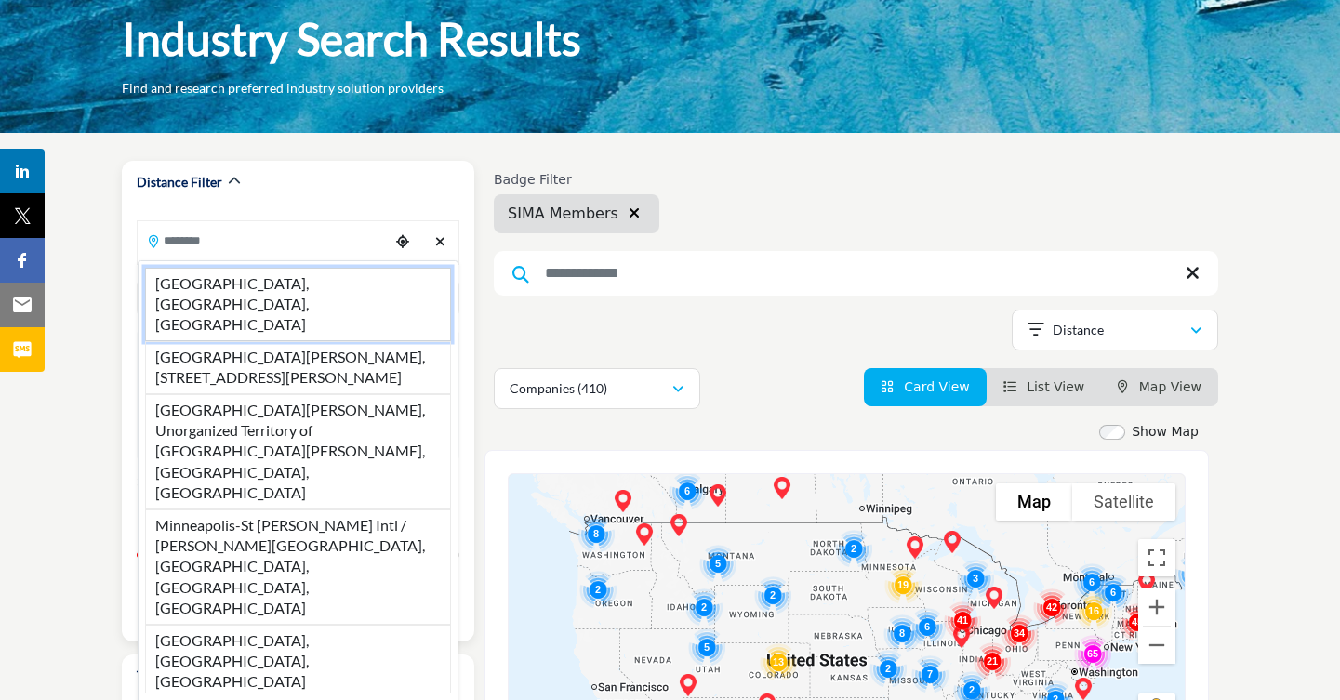
click at [291, 279] on li "Minneapolis, MN, USA" at bounding box center [298, 304] width 306 height 73
type input "**********"
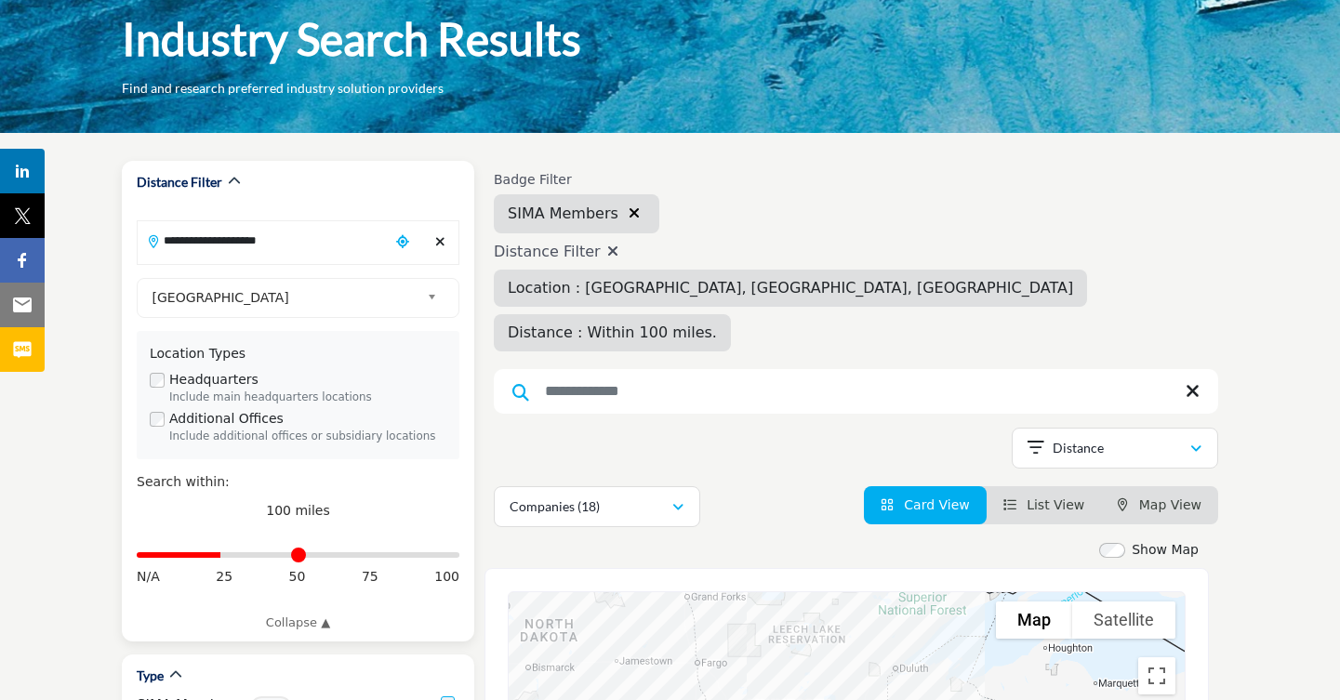
drag, startPoint x: 451, startPoint y: 559, endPoint x: 223, endPoint y: 558, distance: 227.8
type input "**"
click at [223, 557] on input "Distance in miles" at bounding box center [298, 555] width 323 height 4
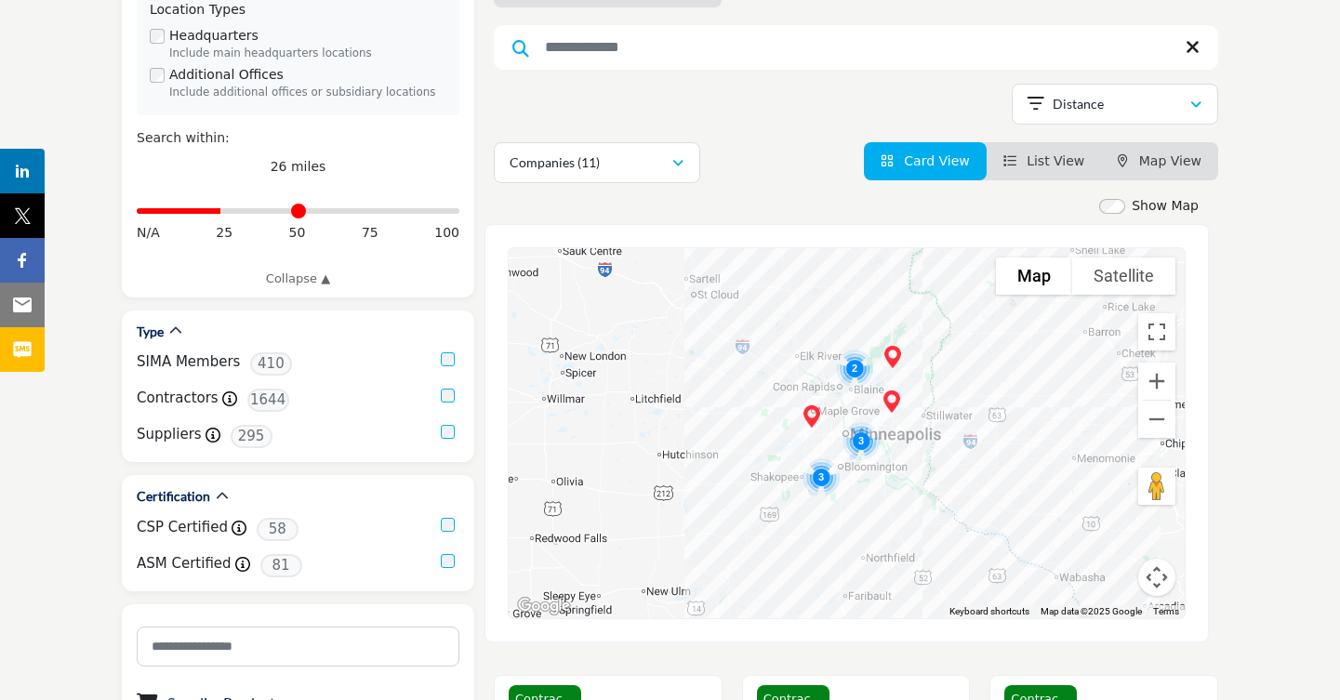
scroll to position [411, 0]
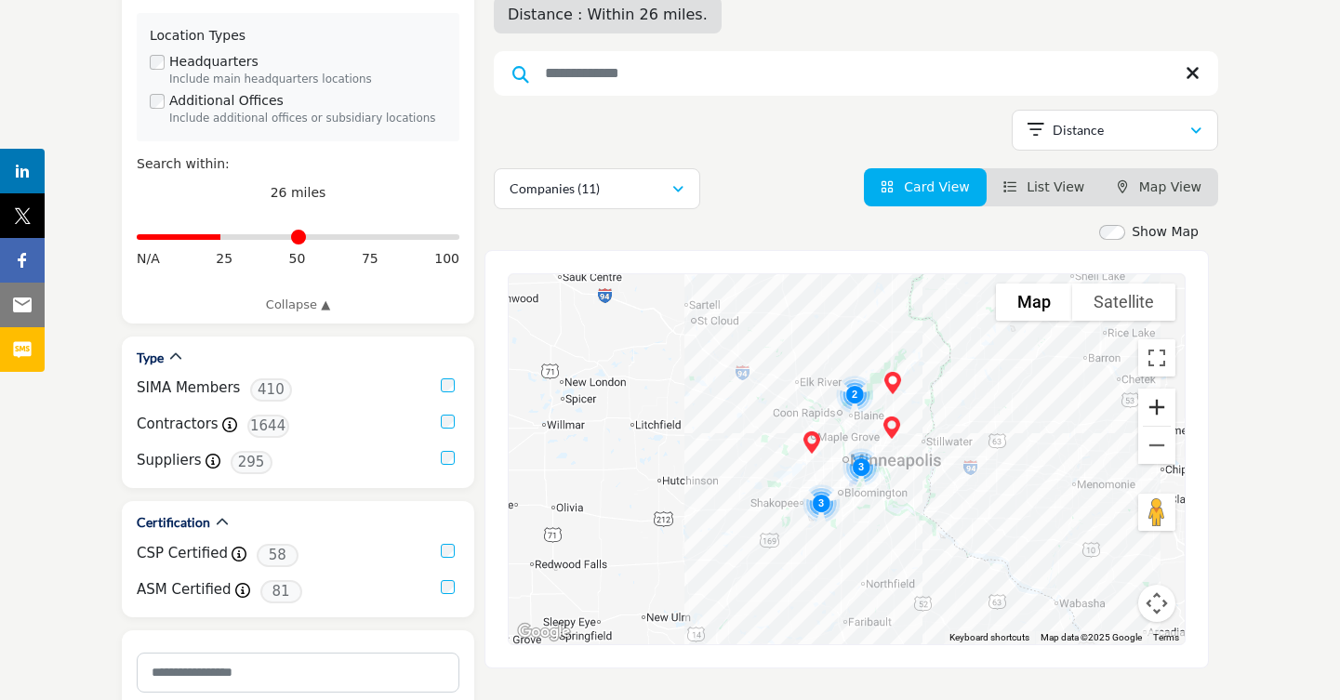
click at [1166, 389] on button "Zoom in" at bounding box center [1156, 407] width 37 height 37
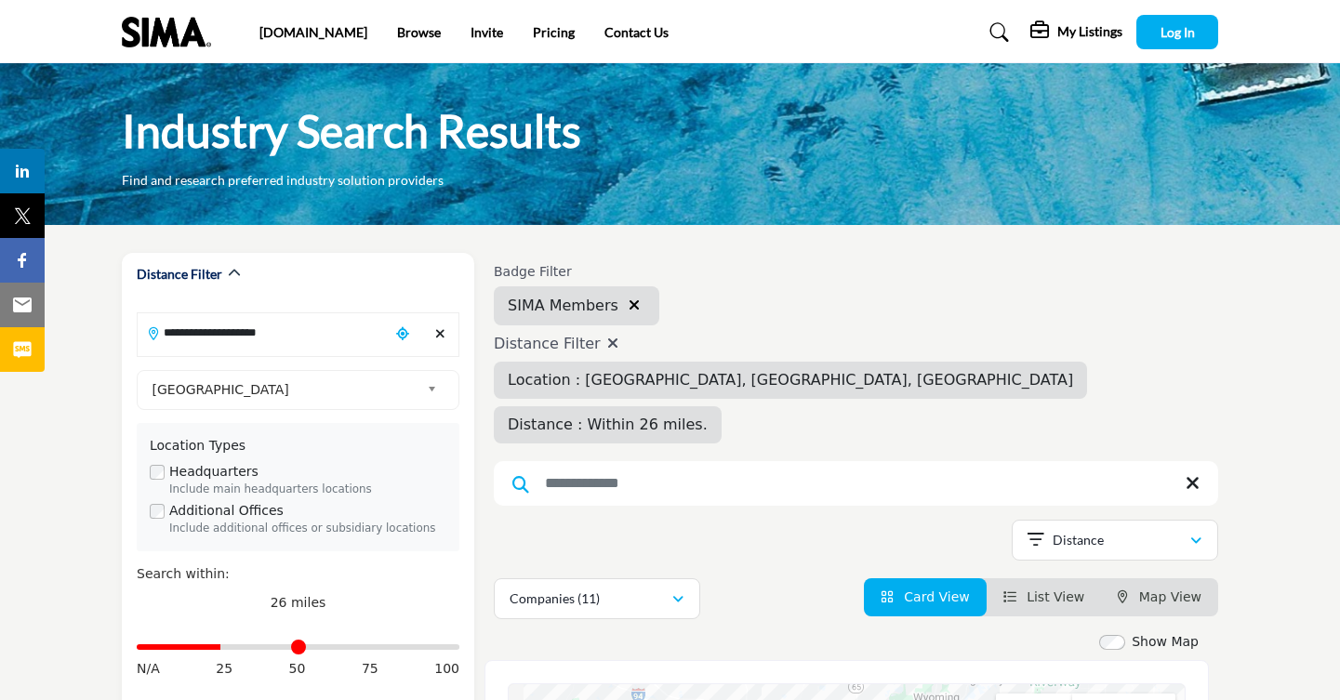
scroll to position [0, 0]
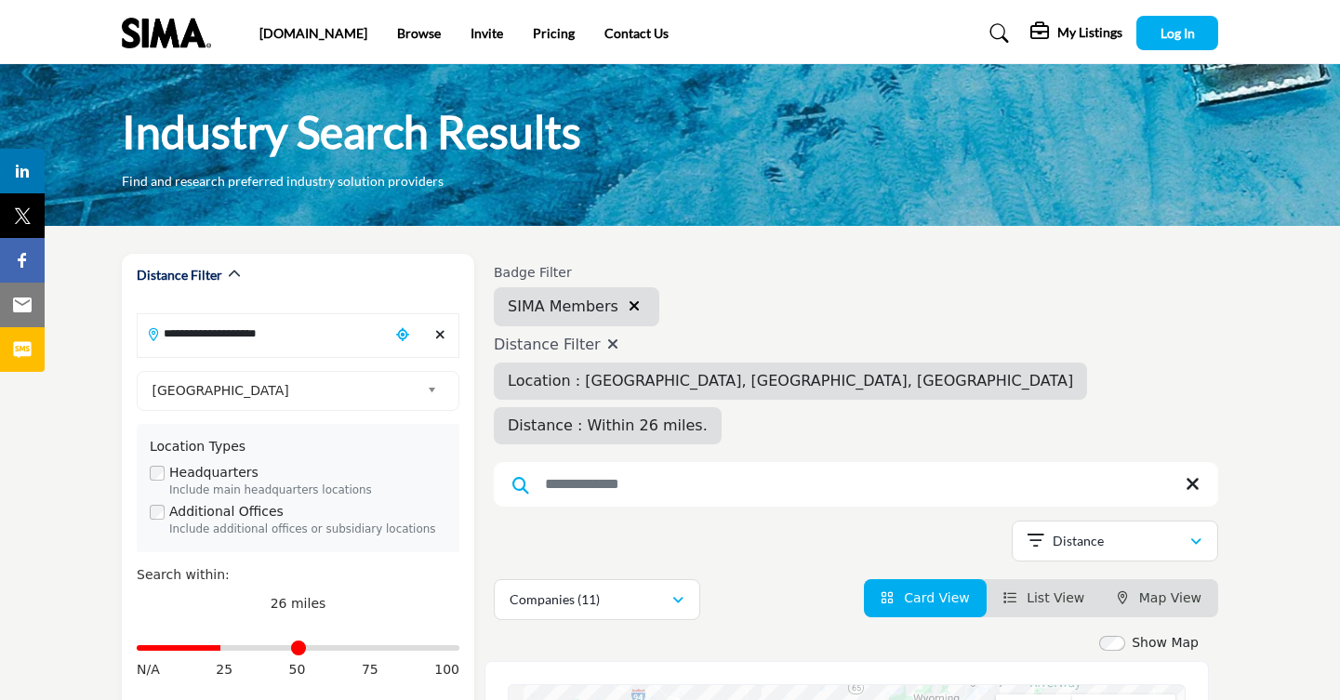
click at [1082, 32] on h5 "My Listings" at bounding box center [1089, 32] width 65 height 17
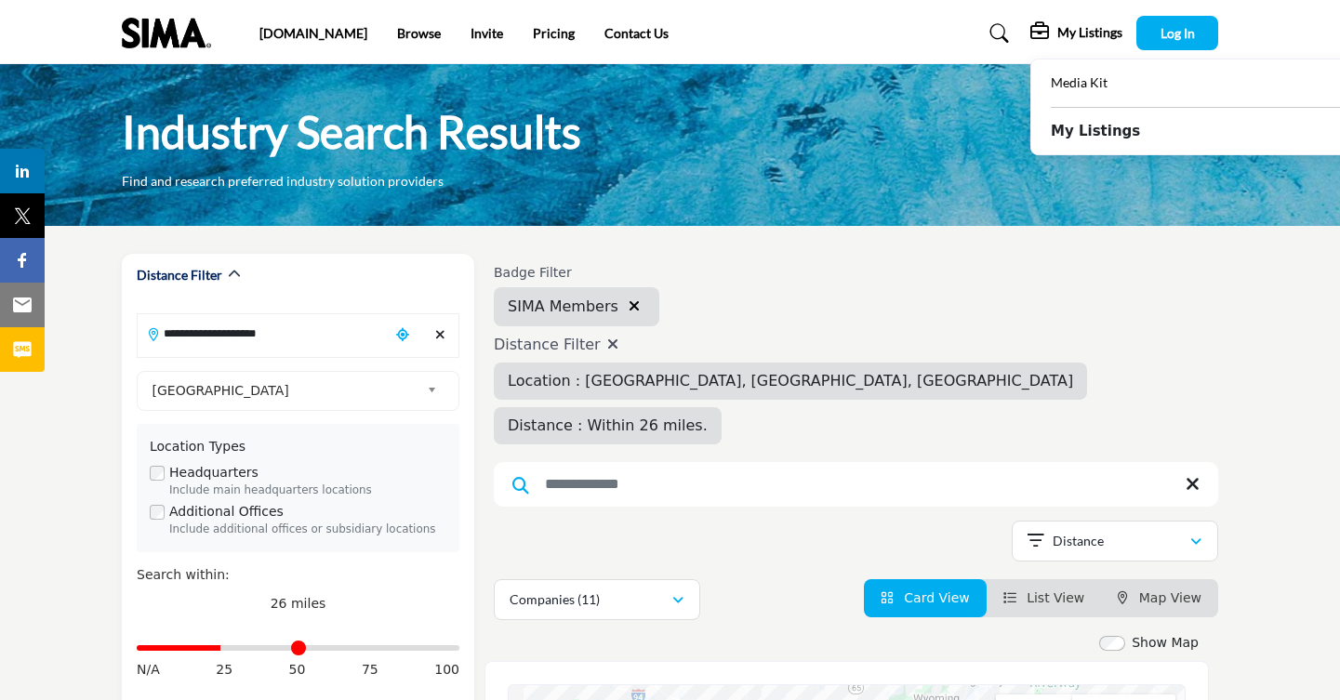
click at [1003, 286] on div "Badge Filter SIMA Members Distance Filter Location : Minneapolis, MN, USA Dista…" at bounding box center [856, 354] width 724 height 179
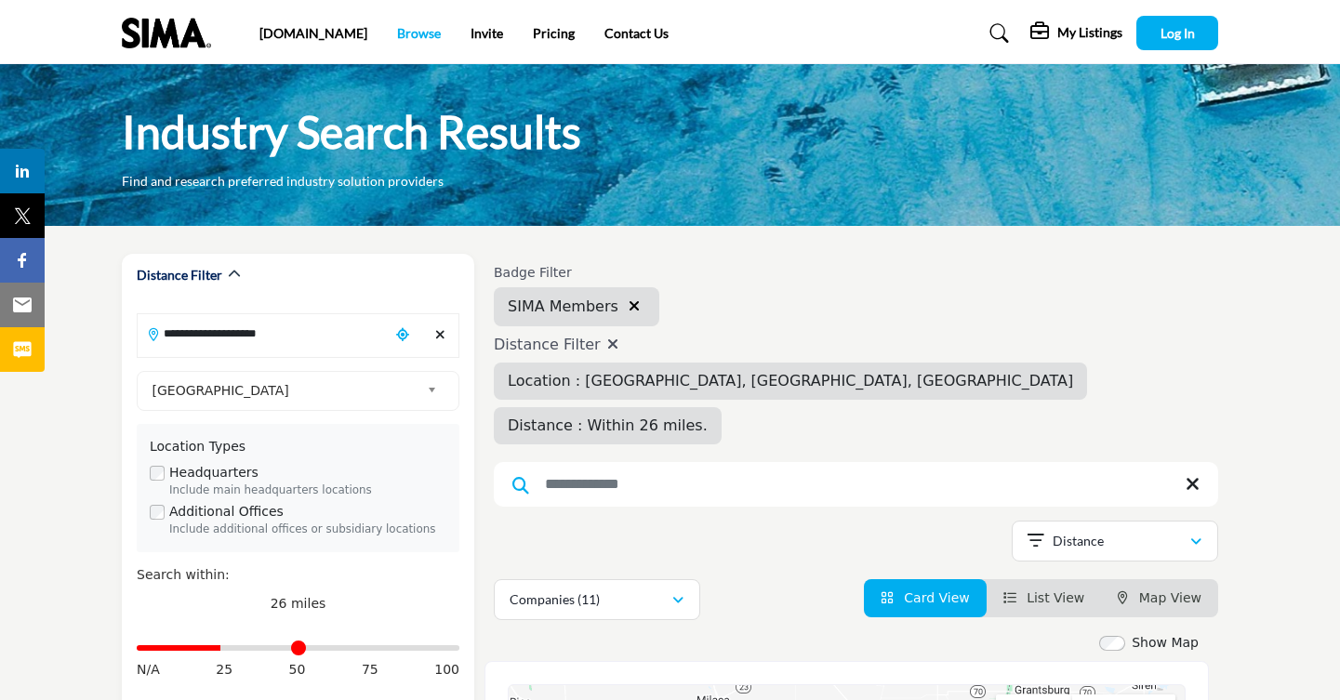
click at [397, 35] on link "Browse" at bounding box center [419, 33] width 44 height 16
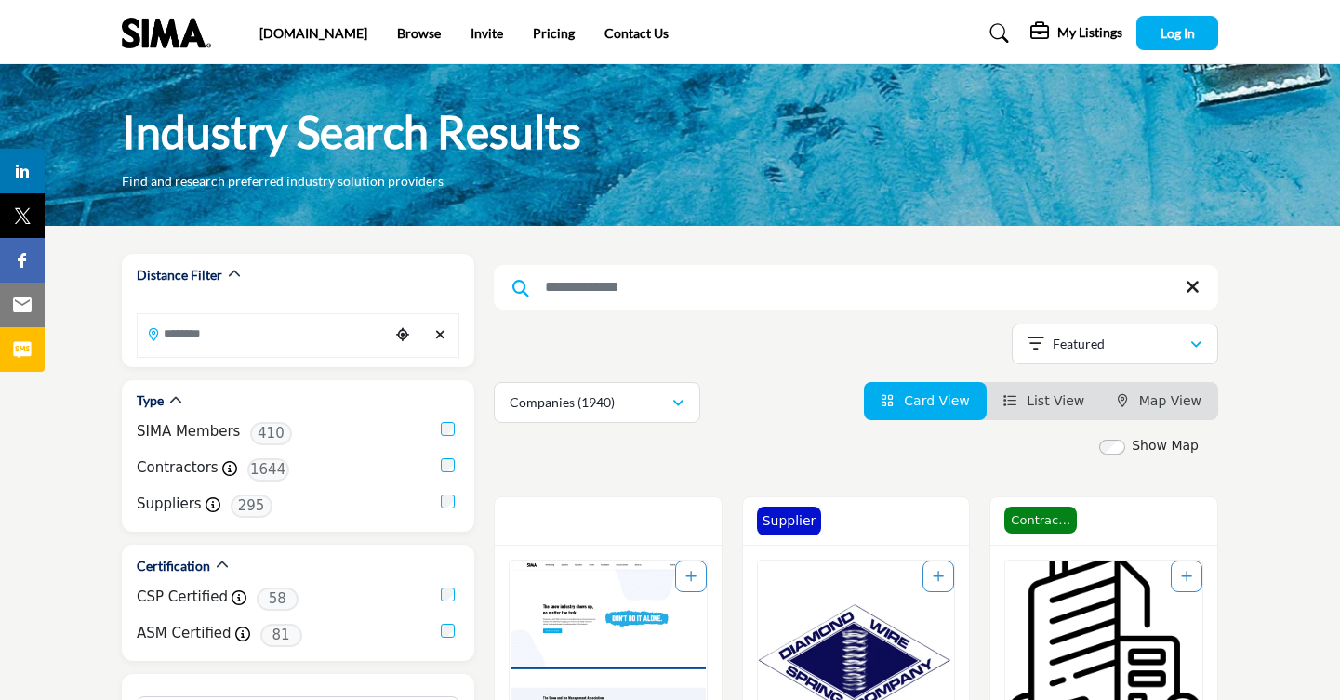
click at [168, 33] on img at bounding box center [171, 33] width 99 height 31
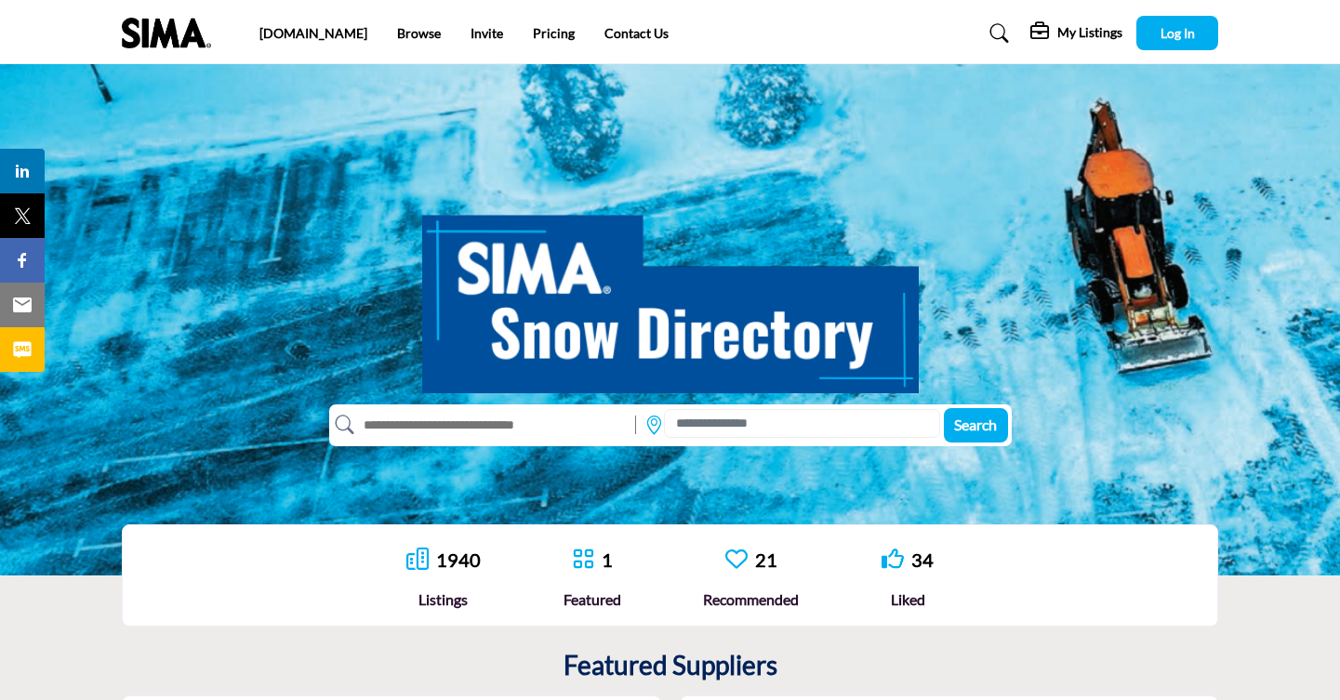
click at [167, 41] on img at bounding box center [171, 33] width 99 height 31
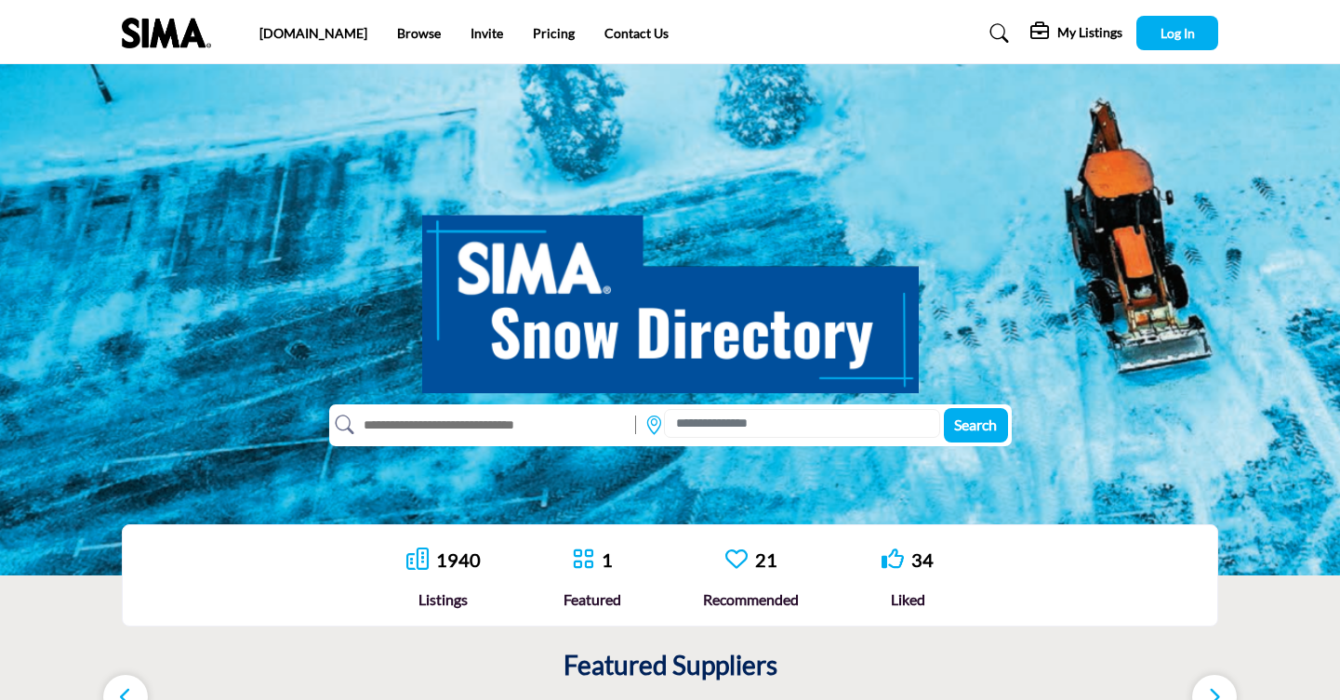
click at [293, 35] on link "[DOMAIN_NAME]" at bounding box center [313, 33] width 108 height 16
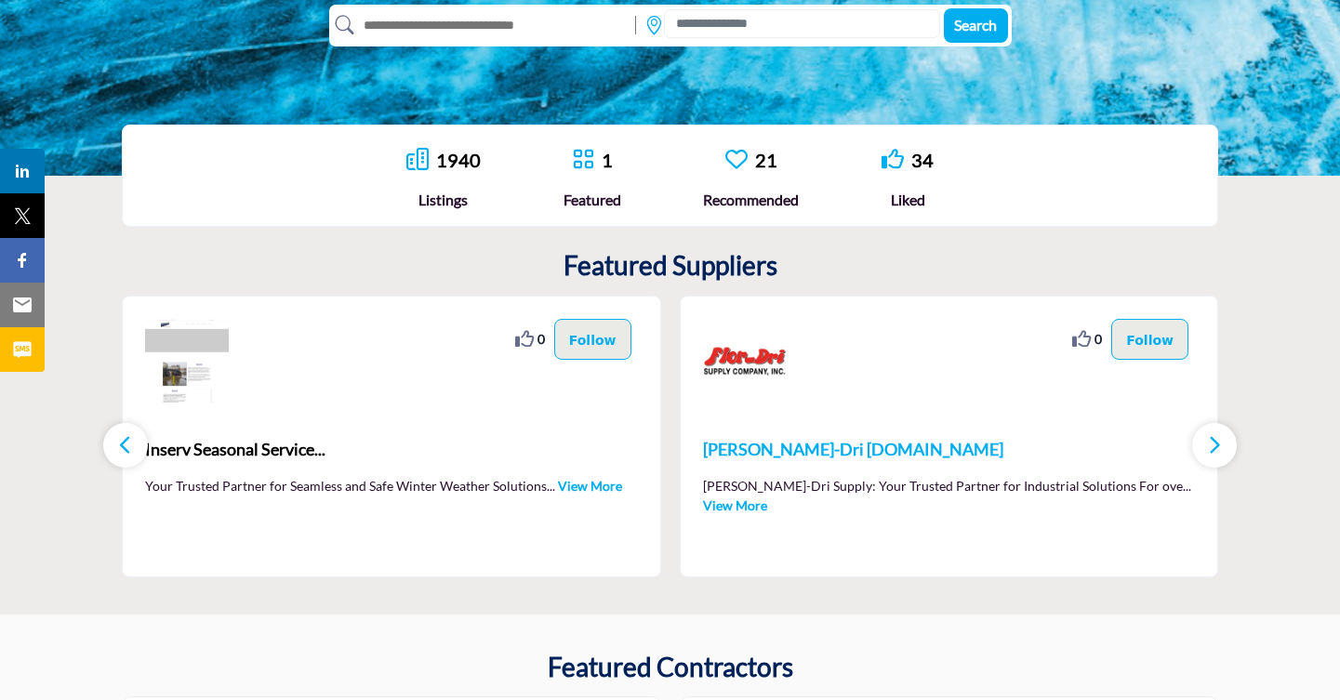
scroll to position [180, 0]
